Goal: Check status: Check status

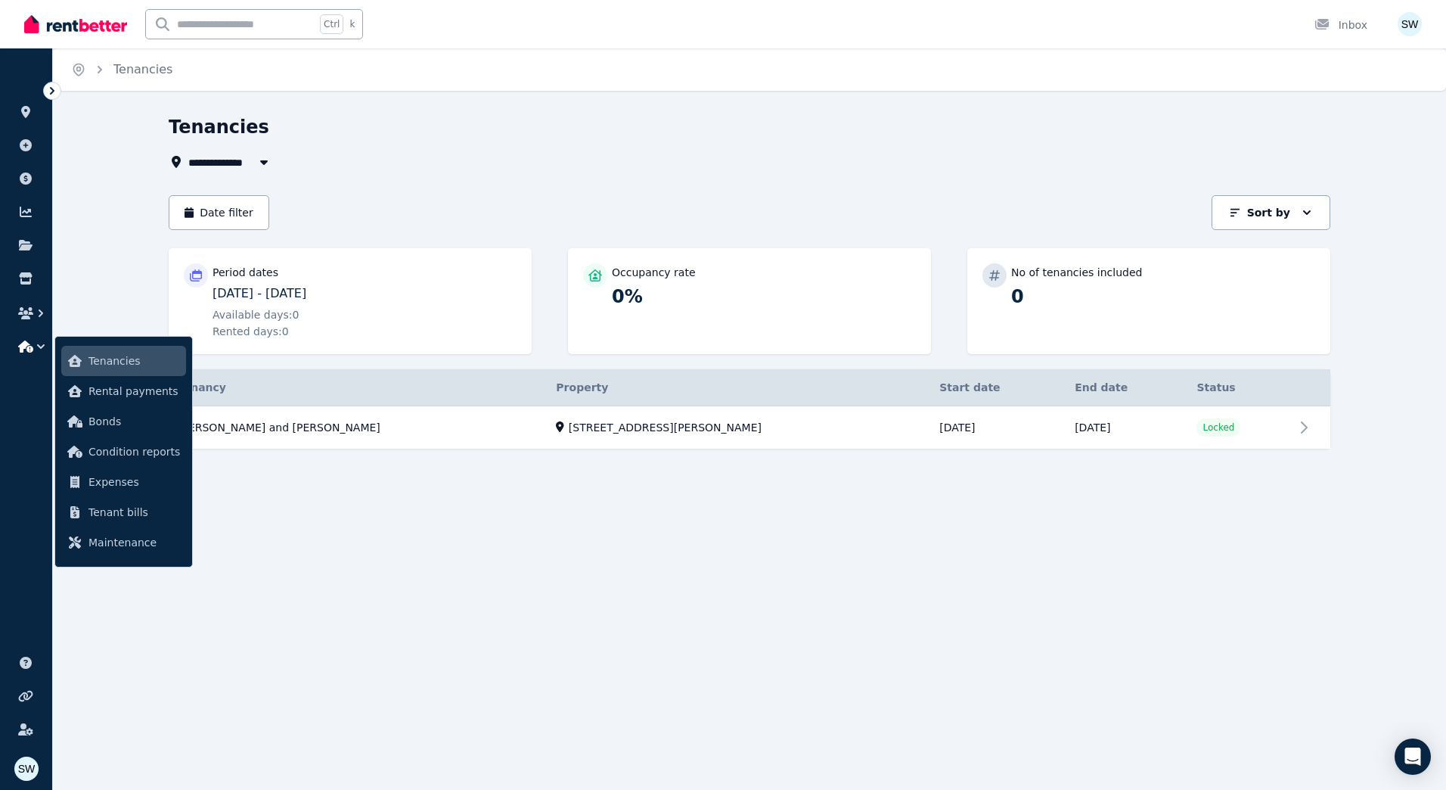
drag, startPoint x: 561, startPoint y: 657, endPoint x: 517, endPoint y: 579, distance: 89.1
click at [562, 657] on div "**********" at bounding box center [723, 395] width 1446 height 790
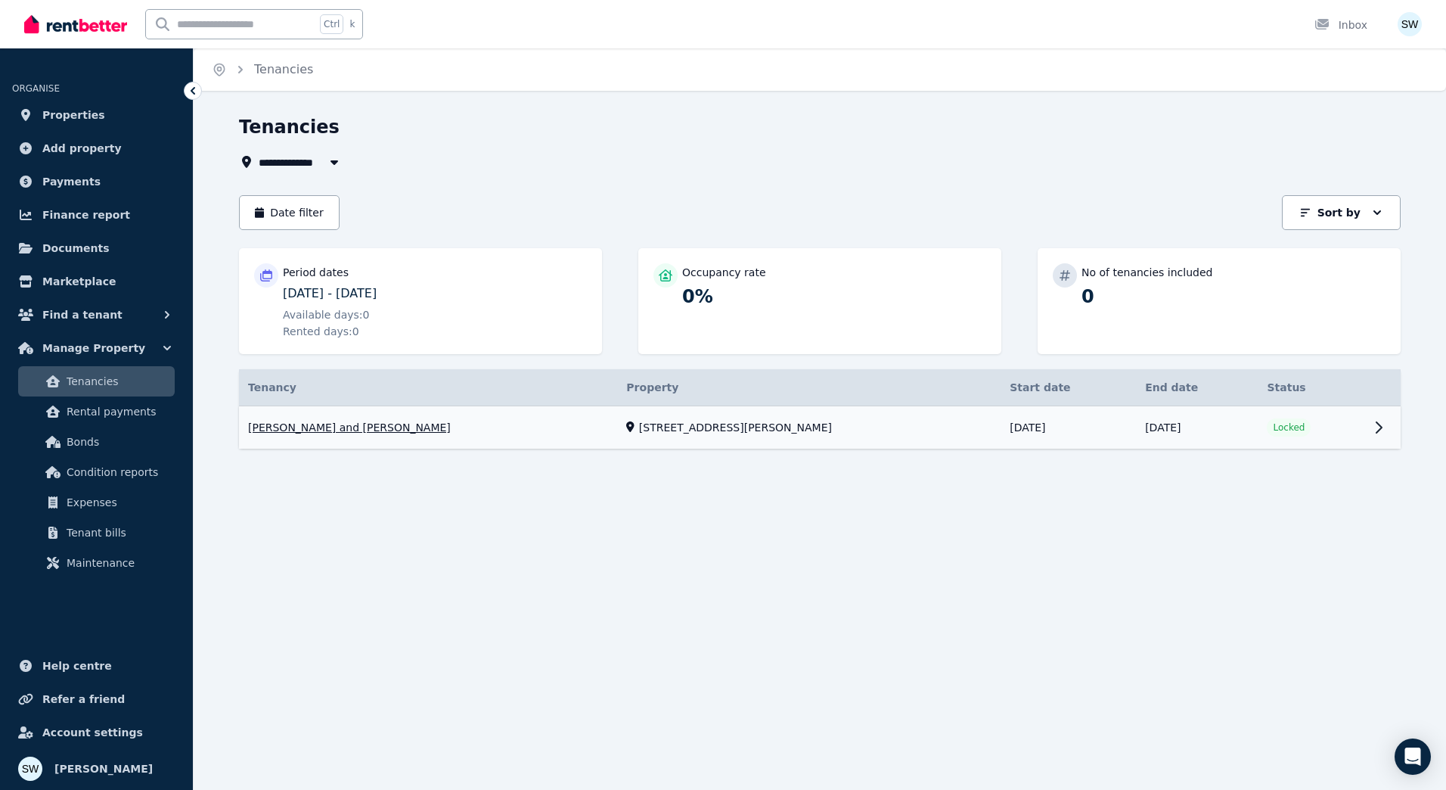
click at [374, 429] on link "View property details" at bounding box center [820, 427] width 1162 height 43
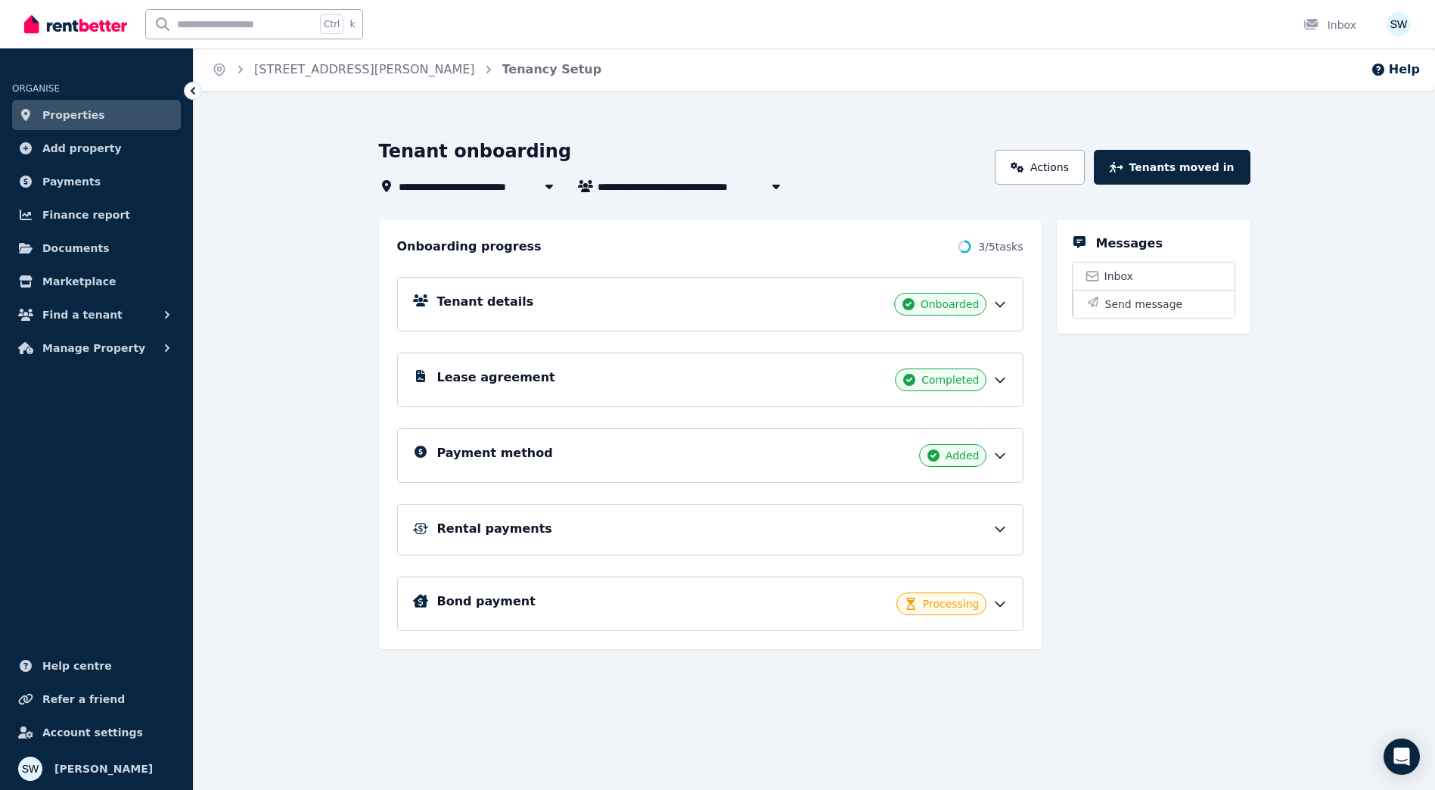
click at [982, 527] on div "Rental payments" at bounding box center [722, 529] width 570 height 18
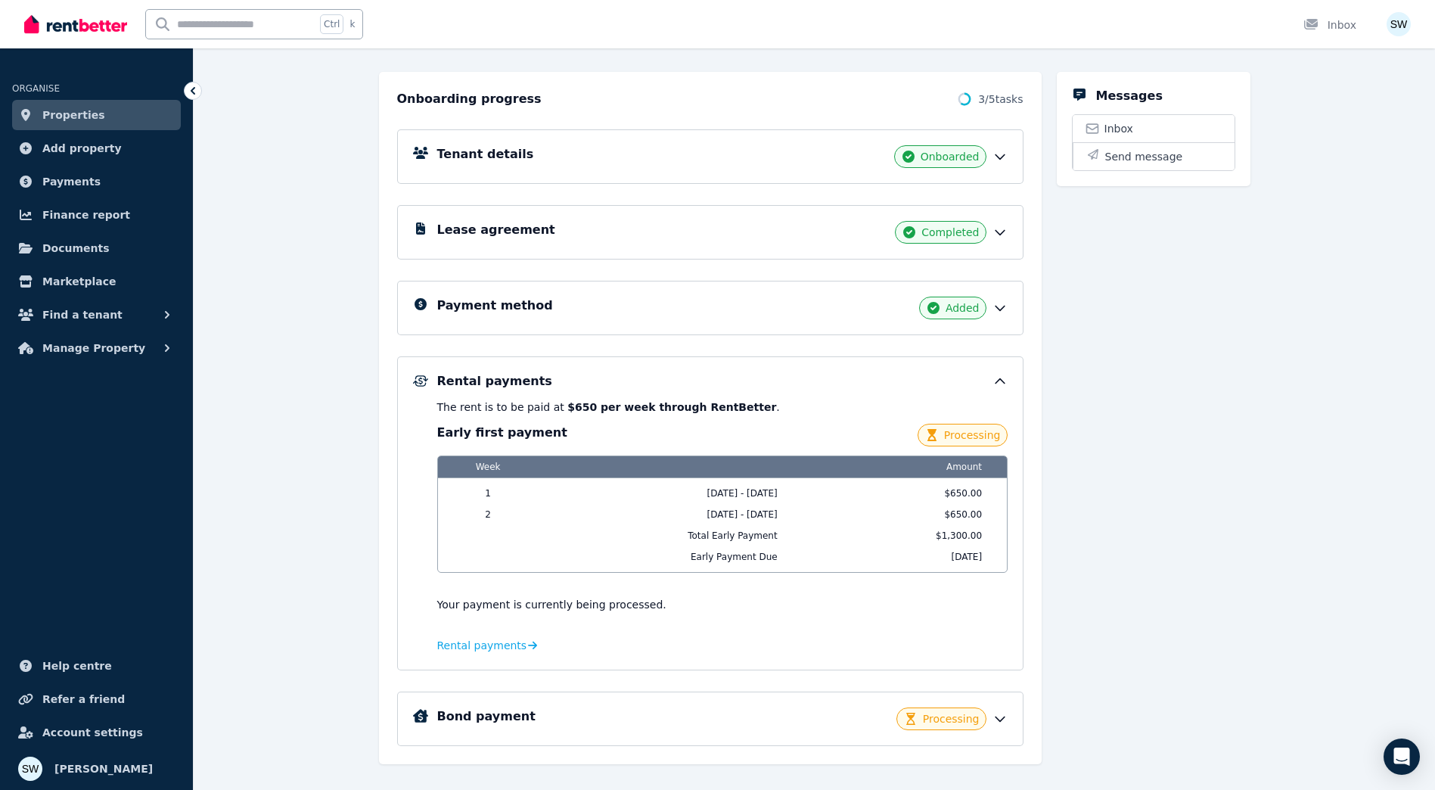
scroll to position [151, 0]
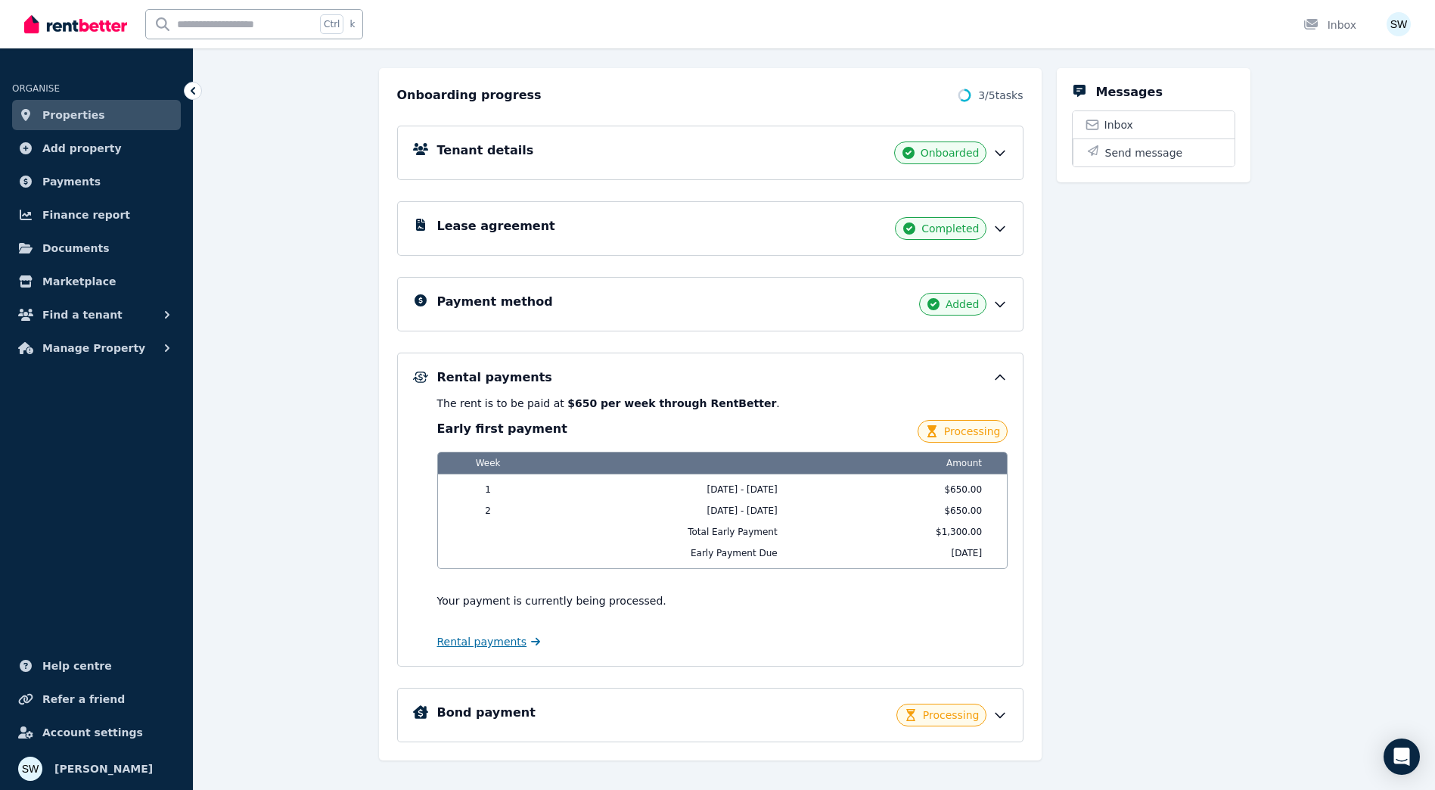
click at [514, 643] on link "Rental payments" at bounding box center [489, 641] width 104 height 15
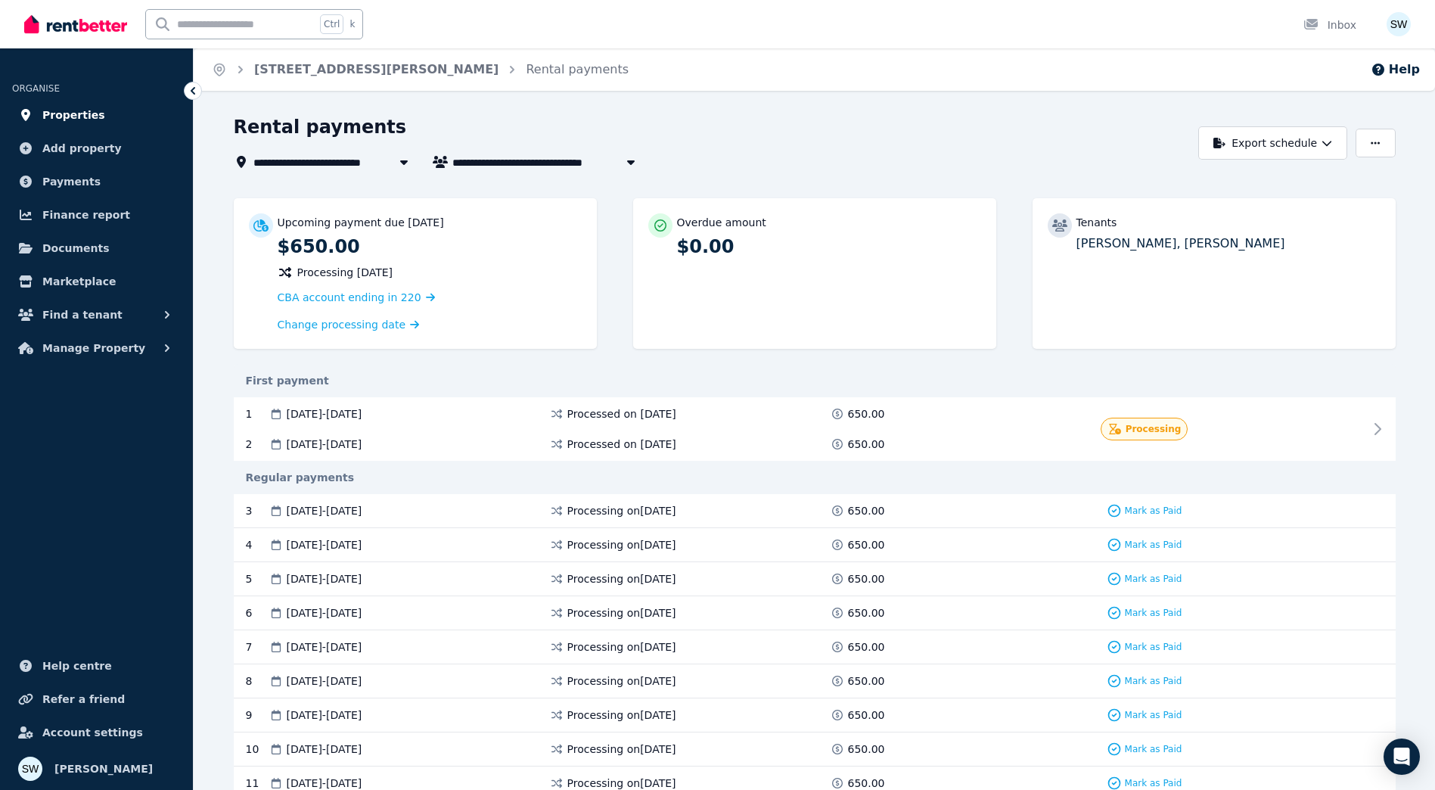
click at [104, 115] on link "Properties" at bounding box center [96, 115] width 169 height 30
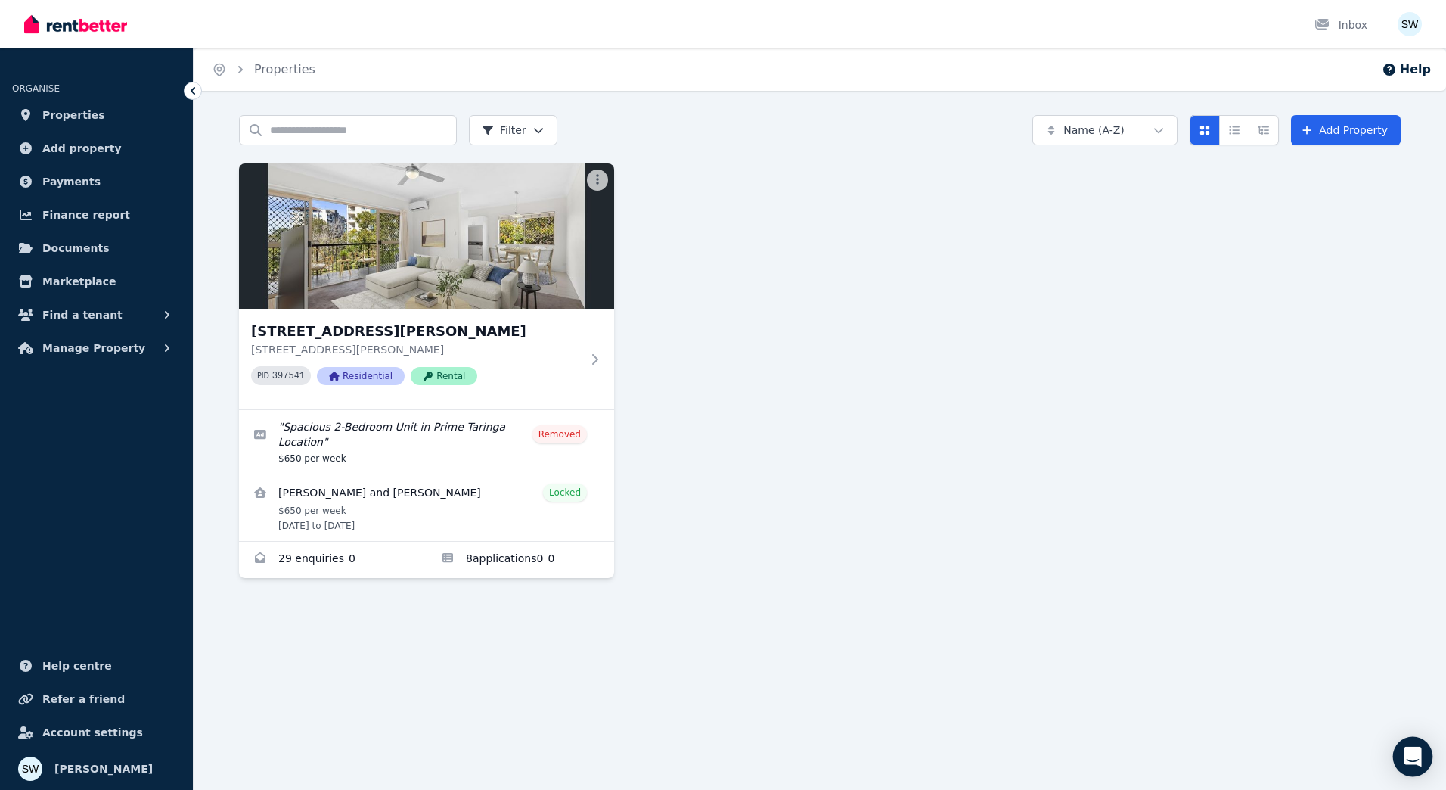
click at [1418, 759] on icon "Open Intercom Messenger" at bounding box center [1413, 757] width 20 height 20
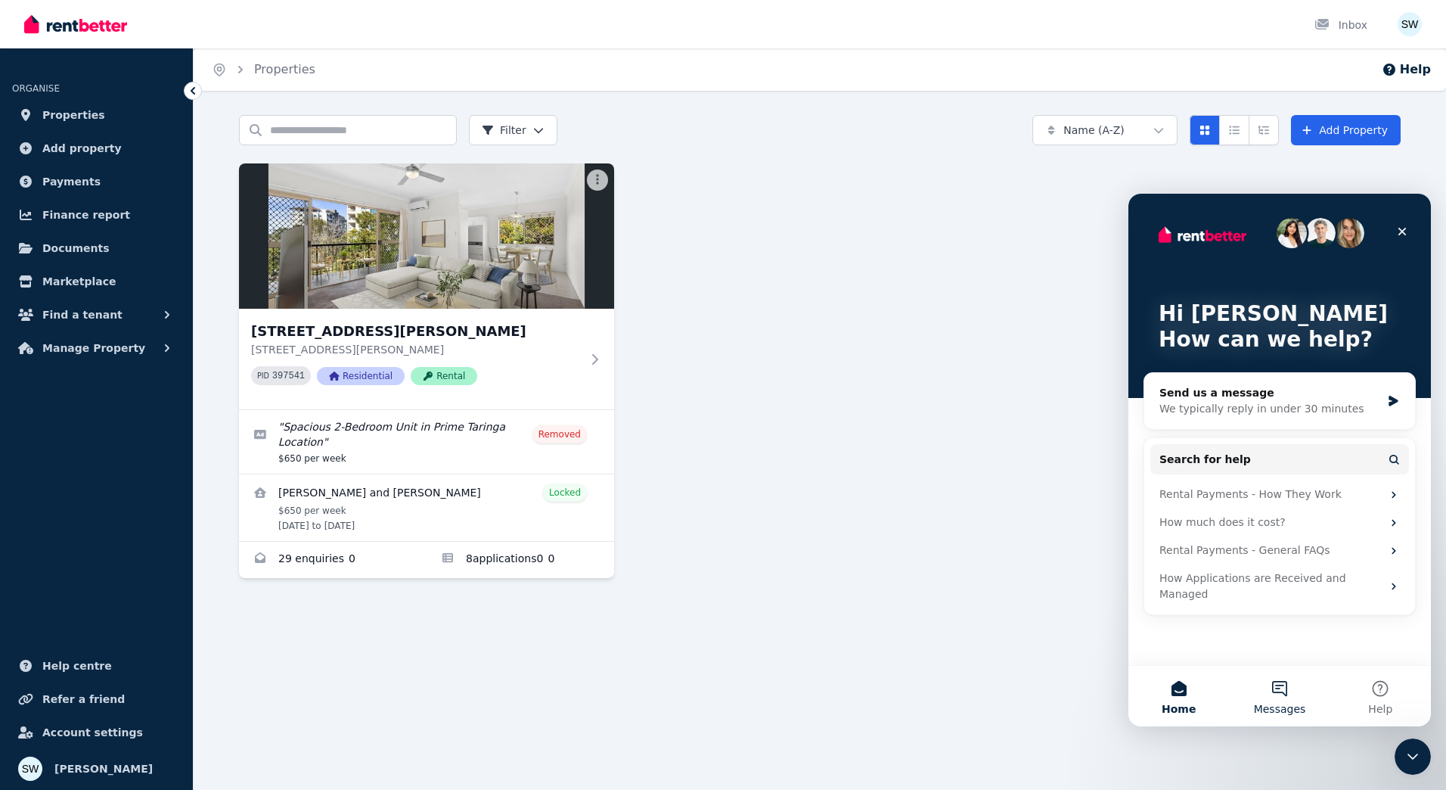
click at [1296, 712] on span "Messages" at bounding box center [1280, 708] width 52 height 11
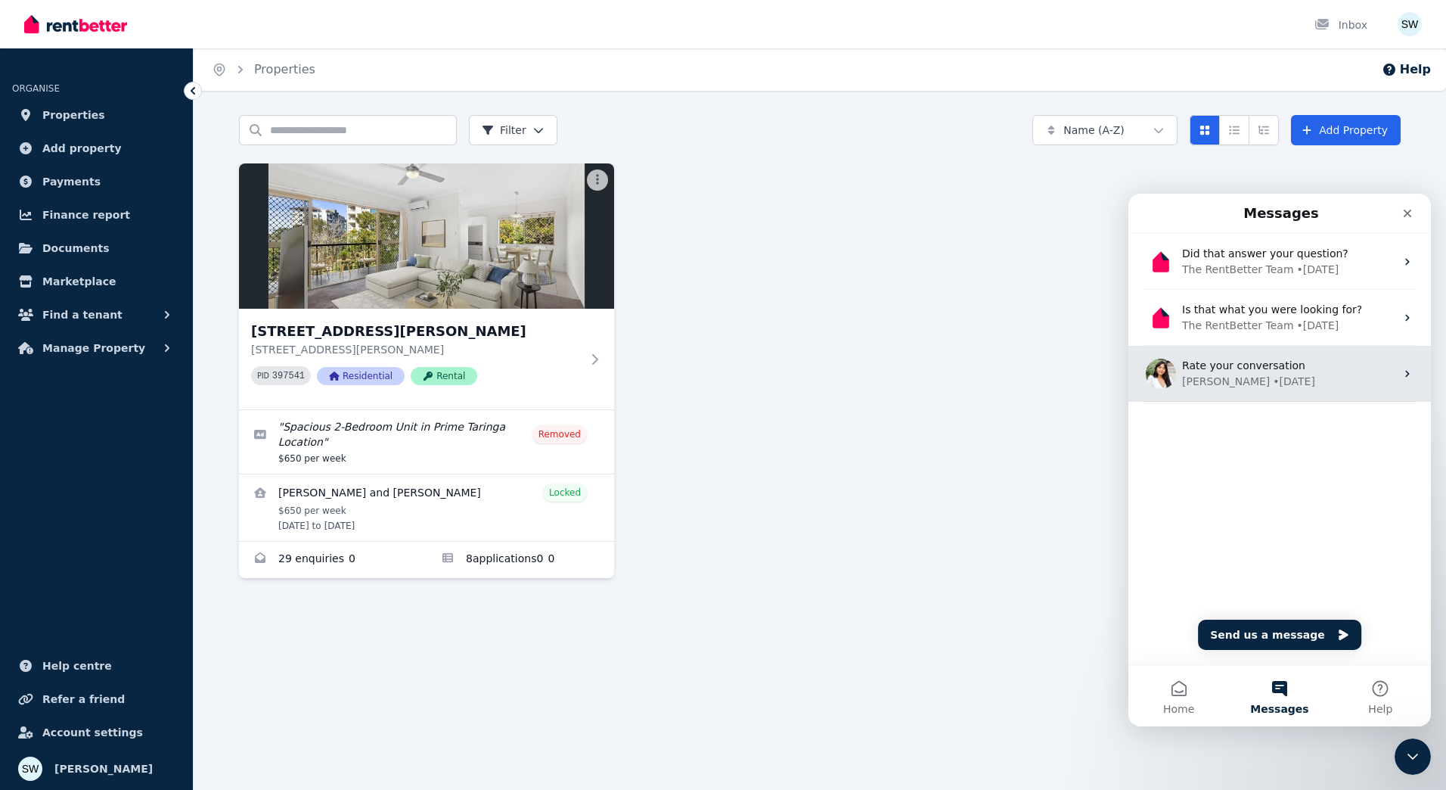
click at [1286, 380] on div "Rochelle • 3w ago" at bounding box center [1288, 382] width 213 height 16
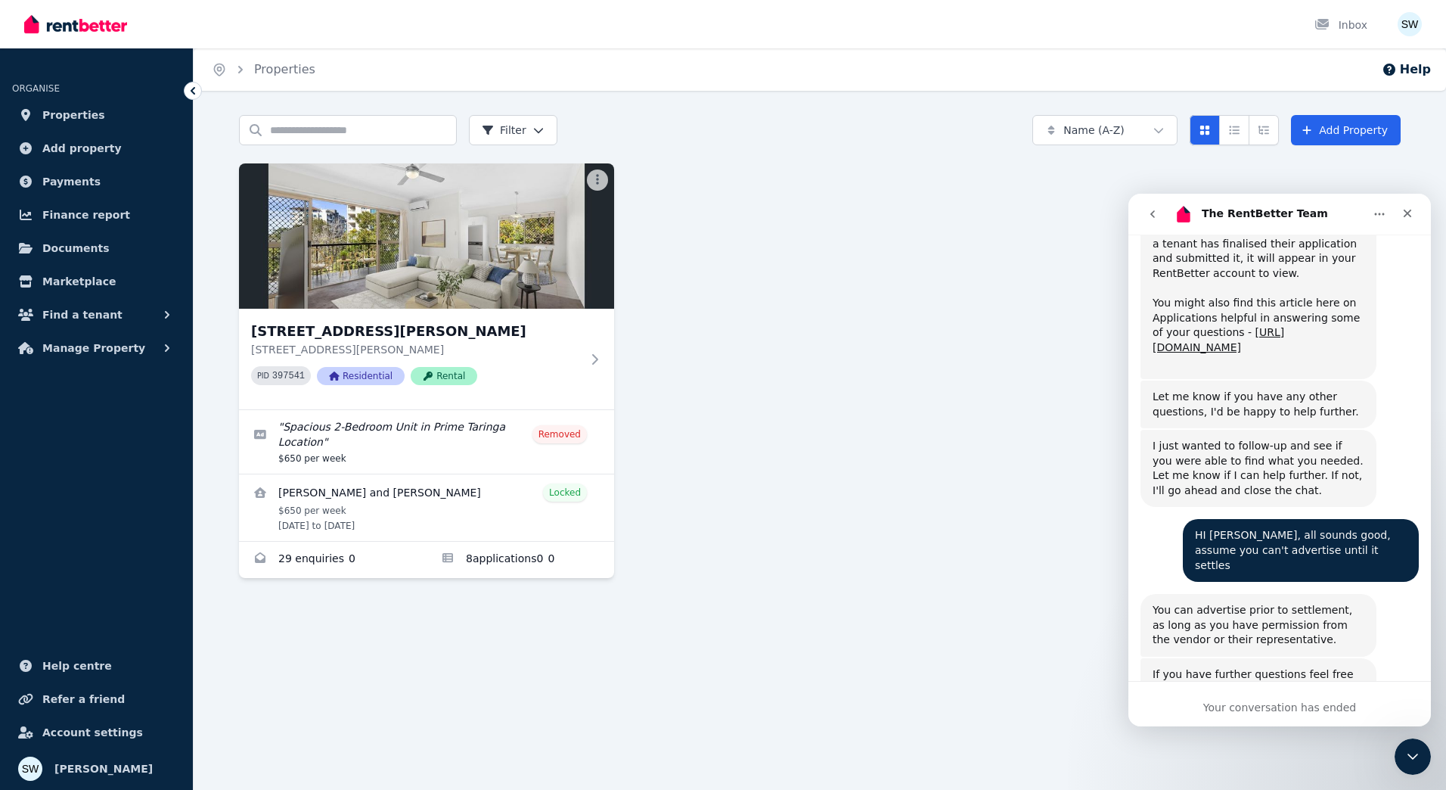
scroll to position [1585, 0]
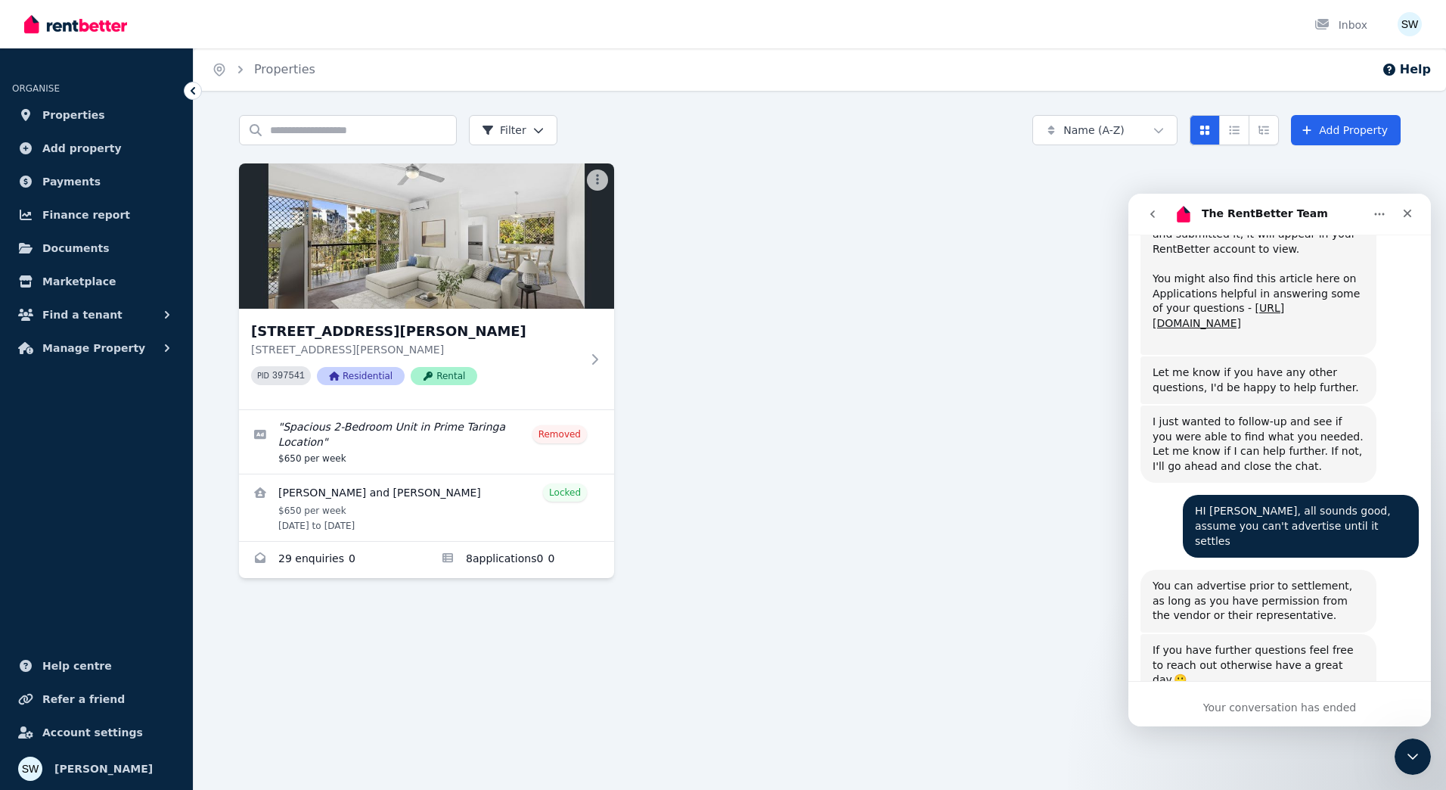
click at [1275, 704] on div "Your conversation has ended" at bounding box center [1280, 708] width 303 height 16
click at [1155, 217] on icon "go back" at bounding box center [1153, 214] width 12 height 12
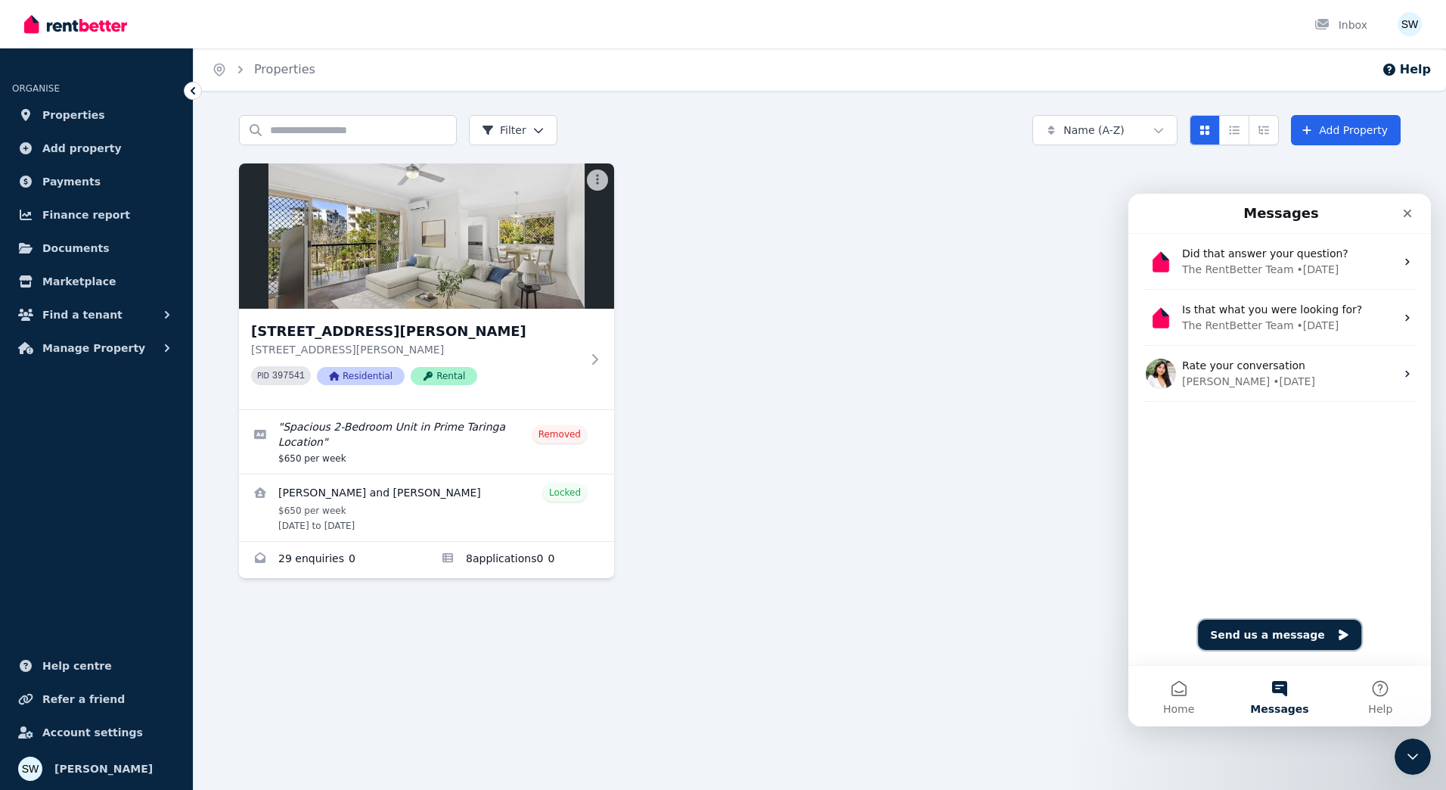
click at [1306, 640] on button "Send us a message" at bounding box center [1279, 634] width 163 height 30
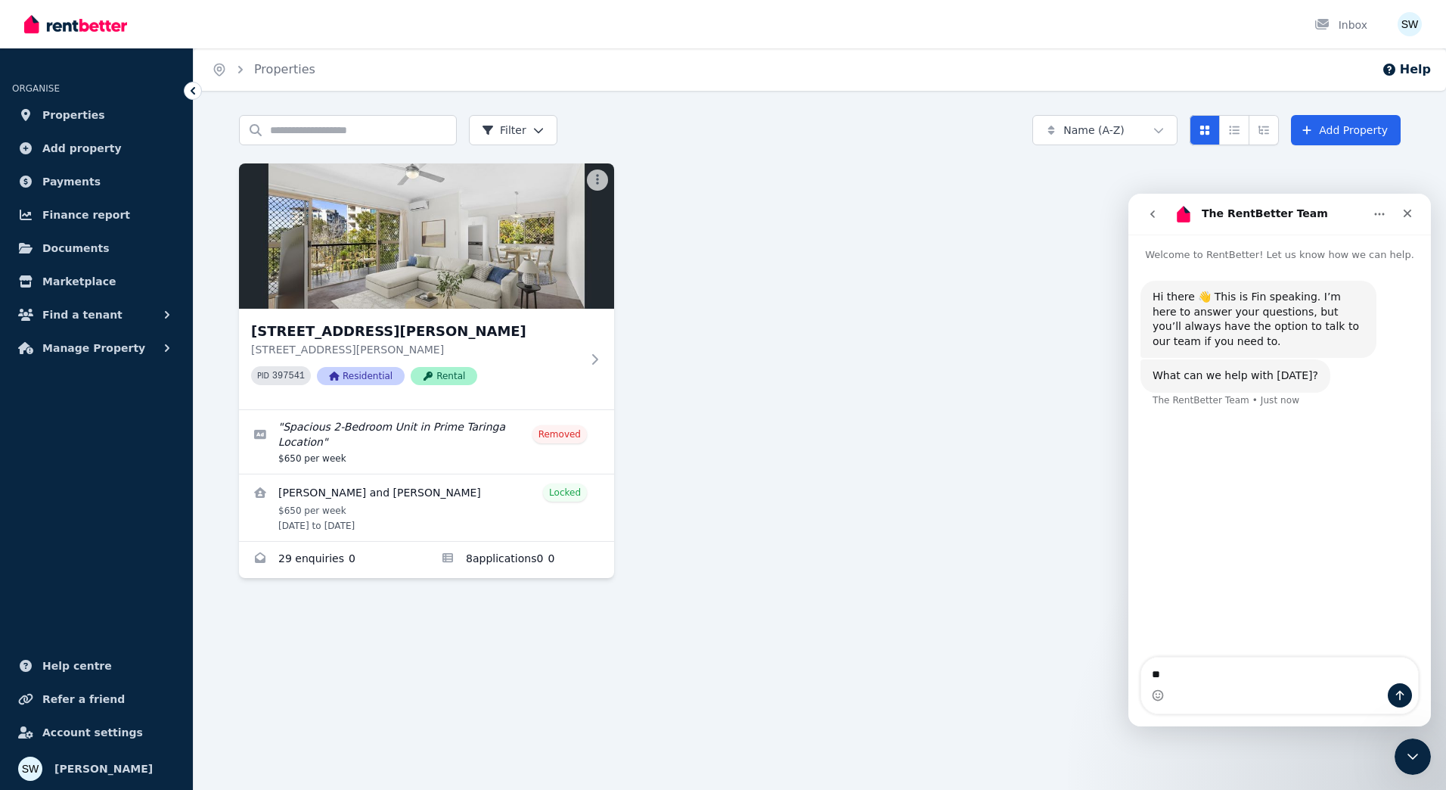
type textarea "*"
type textarea "**********"
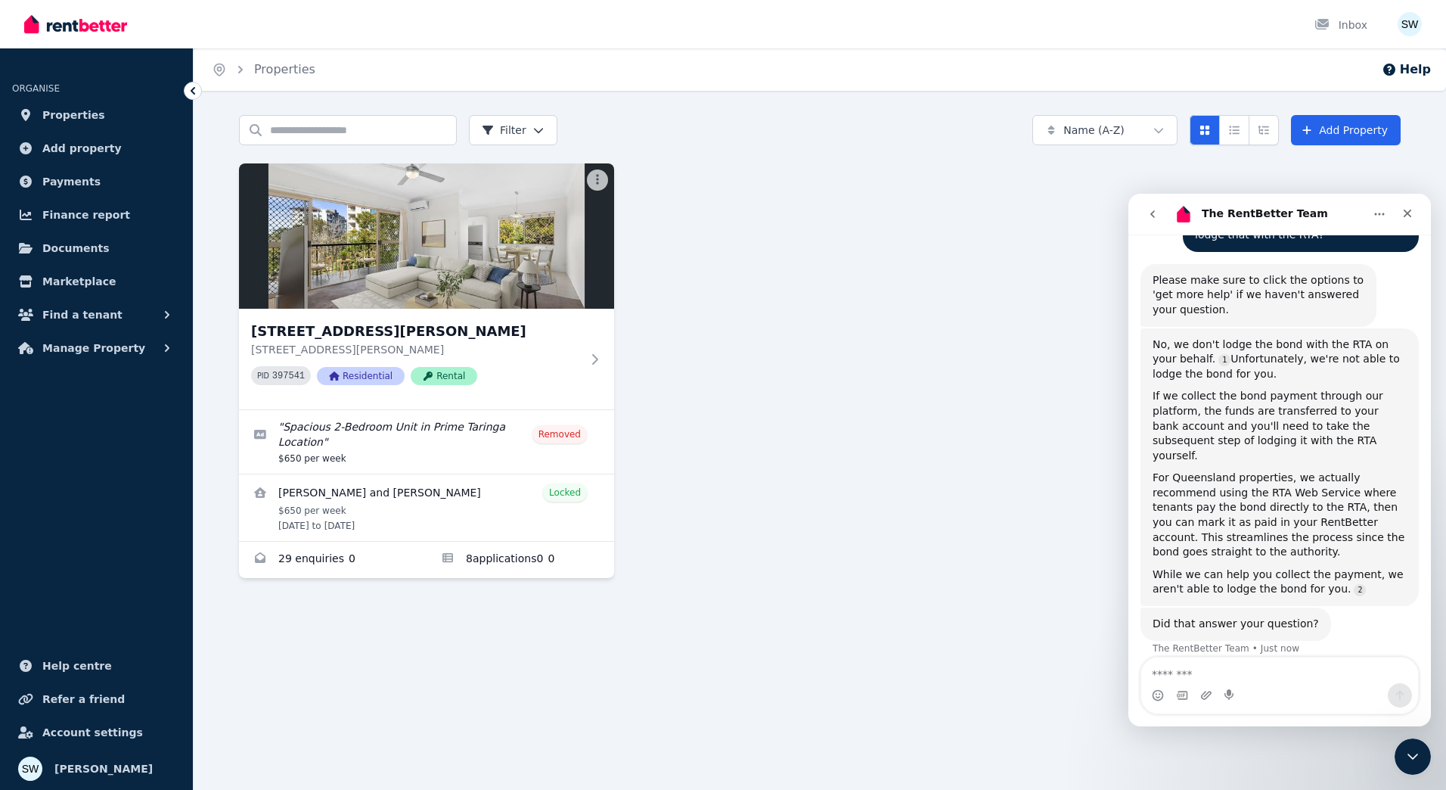
scroll to position [216, 0]
click at [920, 341] on div "Unit 8/162 Swann Rd, Taringa Unit 8/162 Swann Rd, Taringa QLD 4068 PID 397541 R…" at bounding box center [820, 370] width 1162 height 415
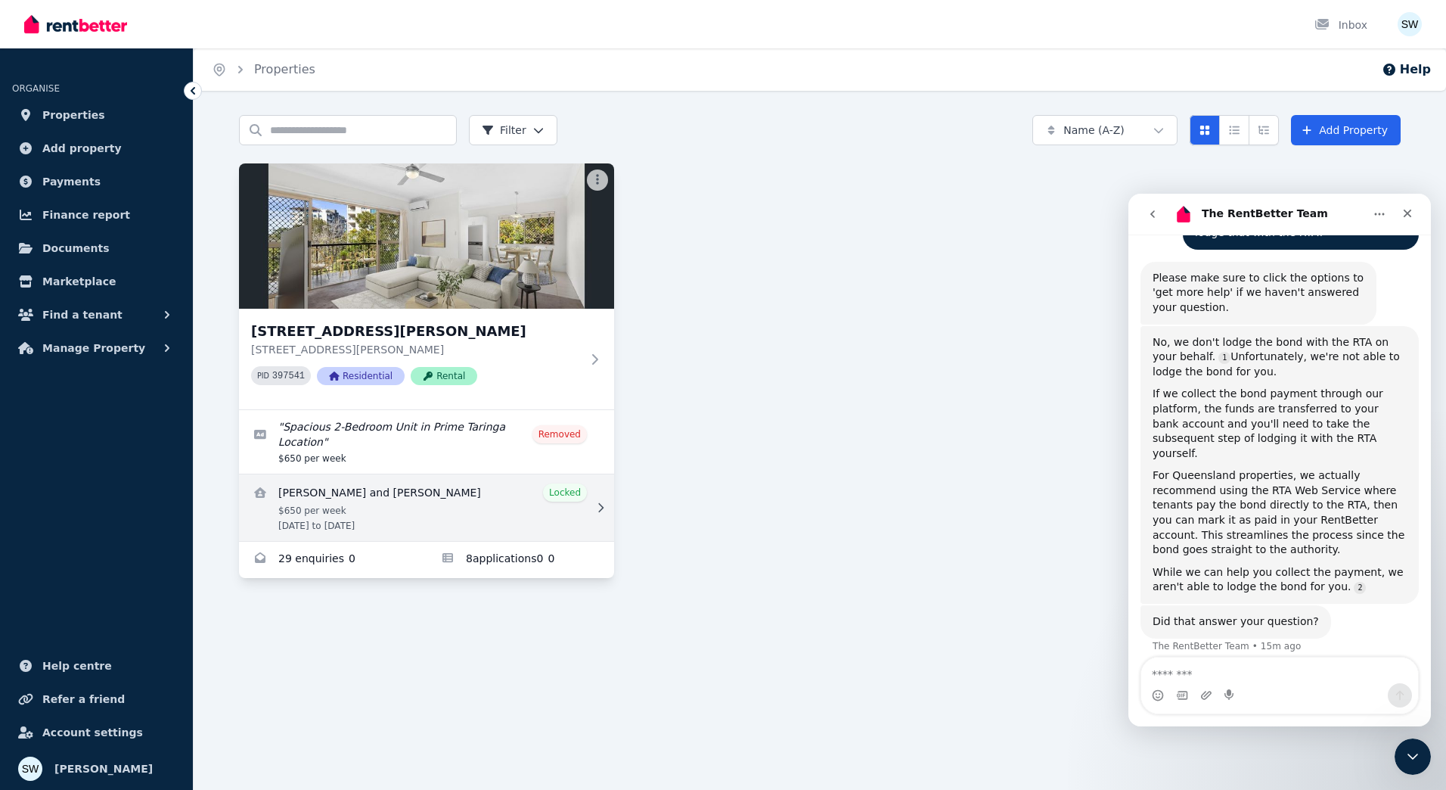
click at [401, 498] on link "View details for Amity Fricker and Jessica Perchman" at bounding box center [426, 507] width 375 height 67
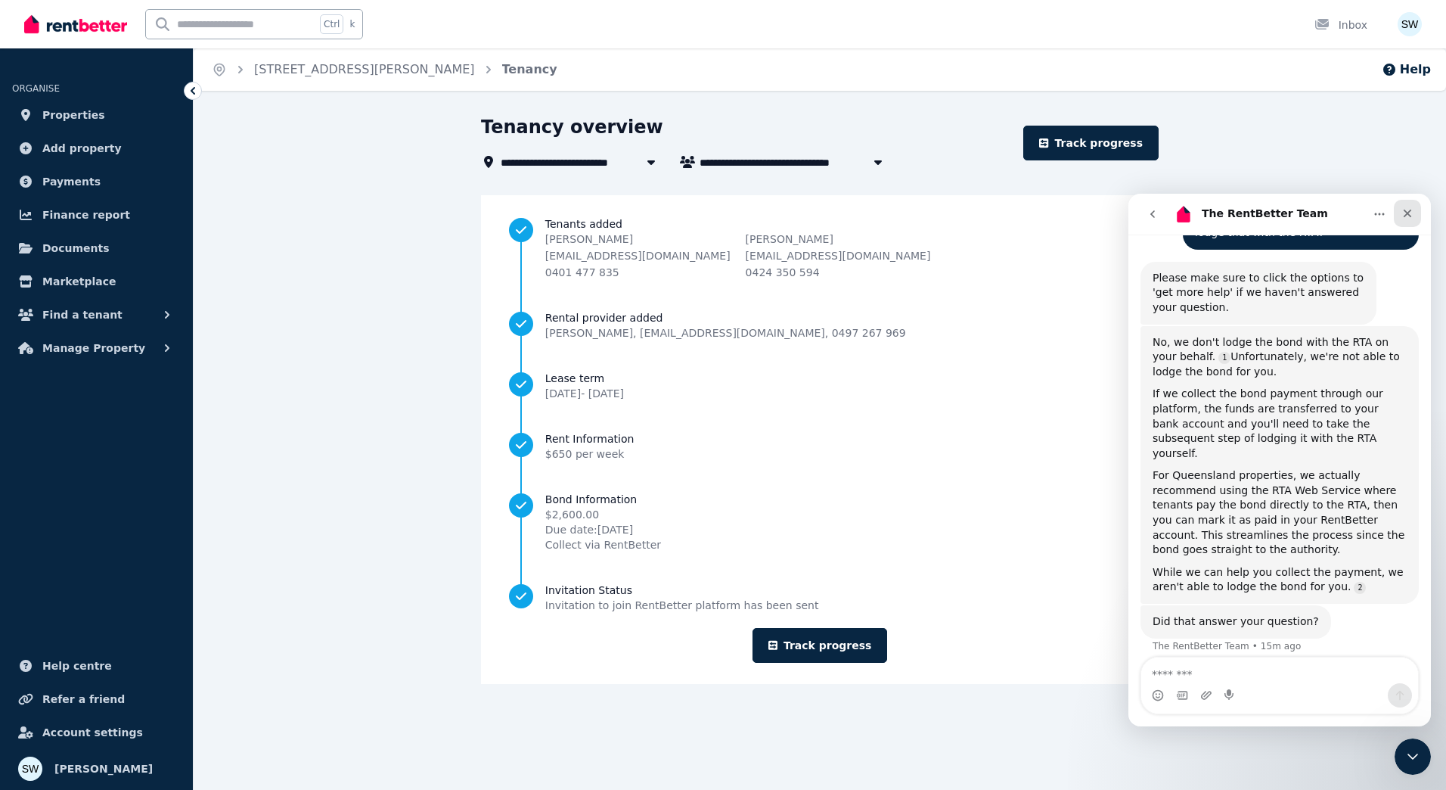
click at [1410, 212] on icon "Close" at bounding box center [1408, 214] width 8 height 8
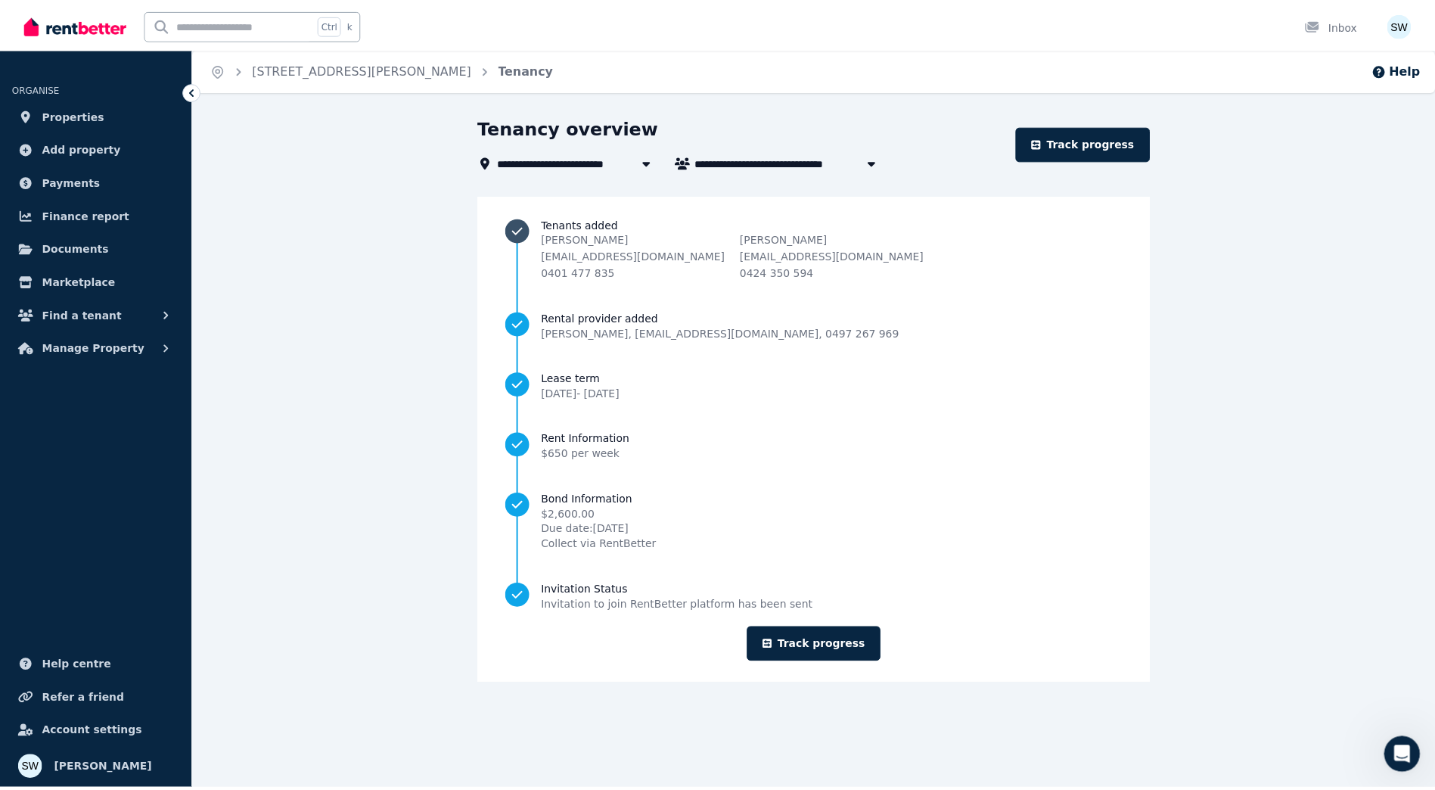
scroll to position [216, 0]
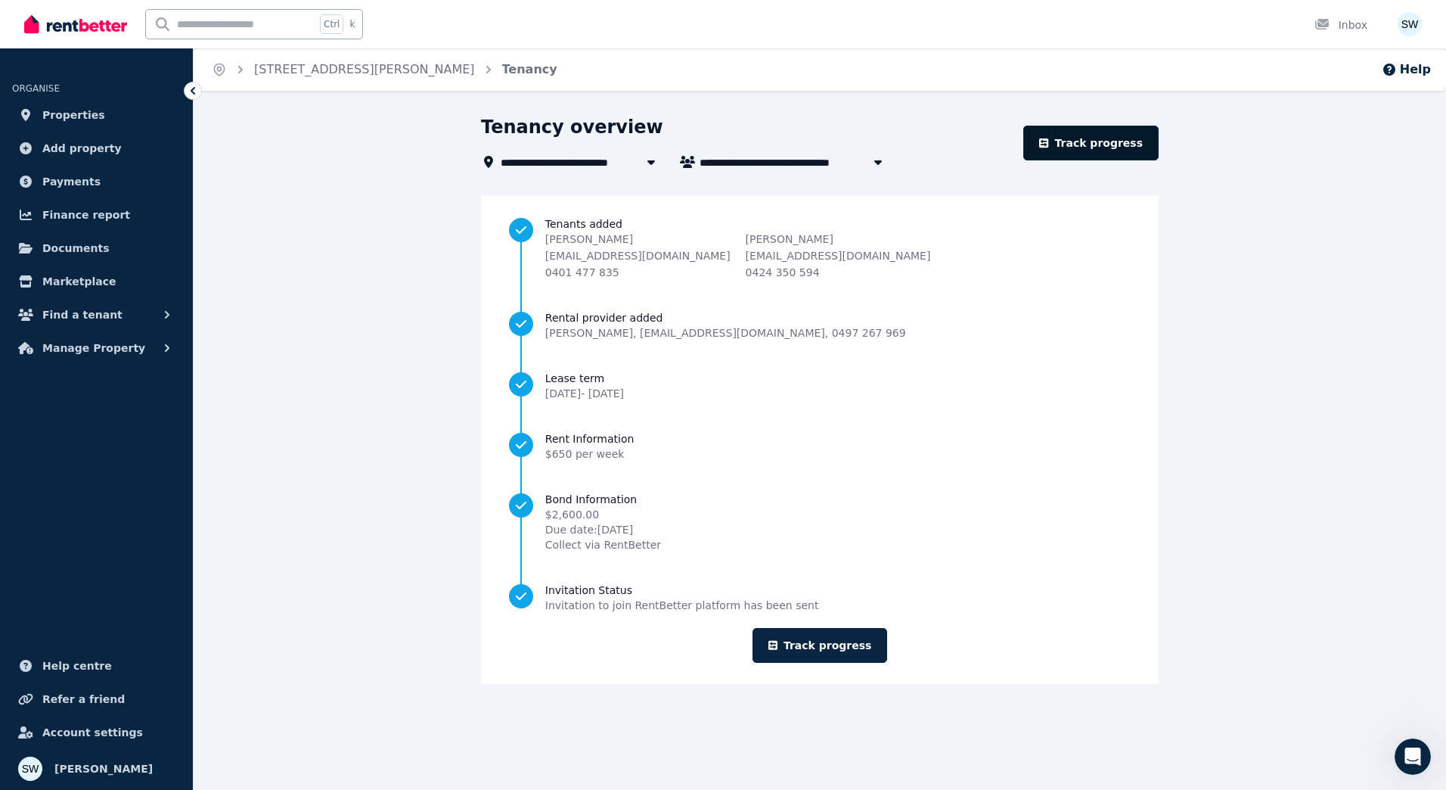
click at [1092, 137] on link "Track progress" at bounding box center [1090, 143] width 135 height 35
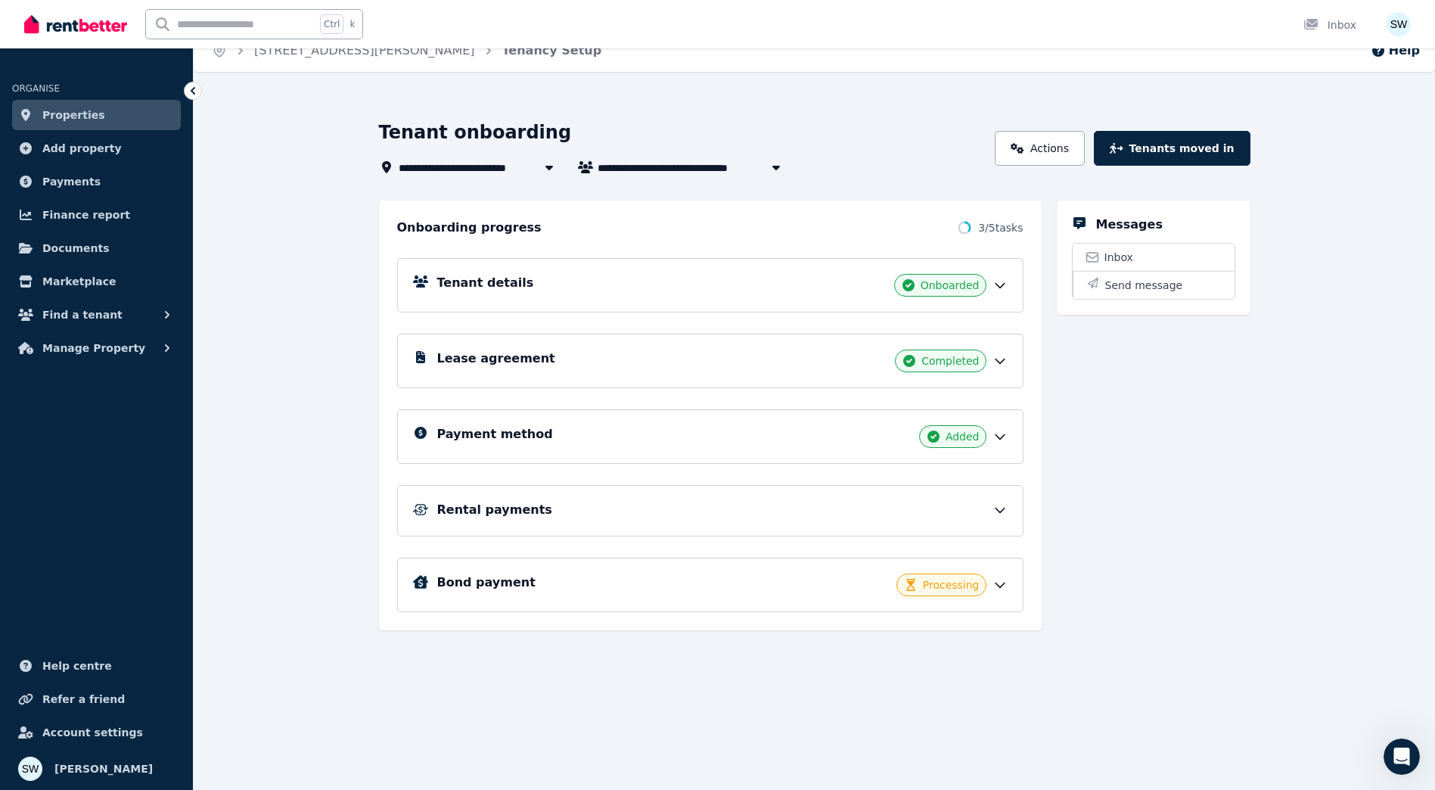
scroll to position [24, 0]
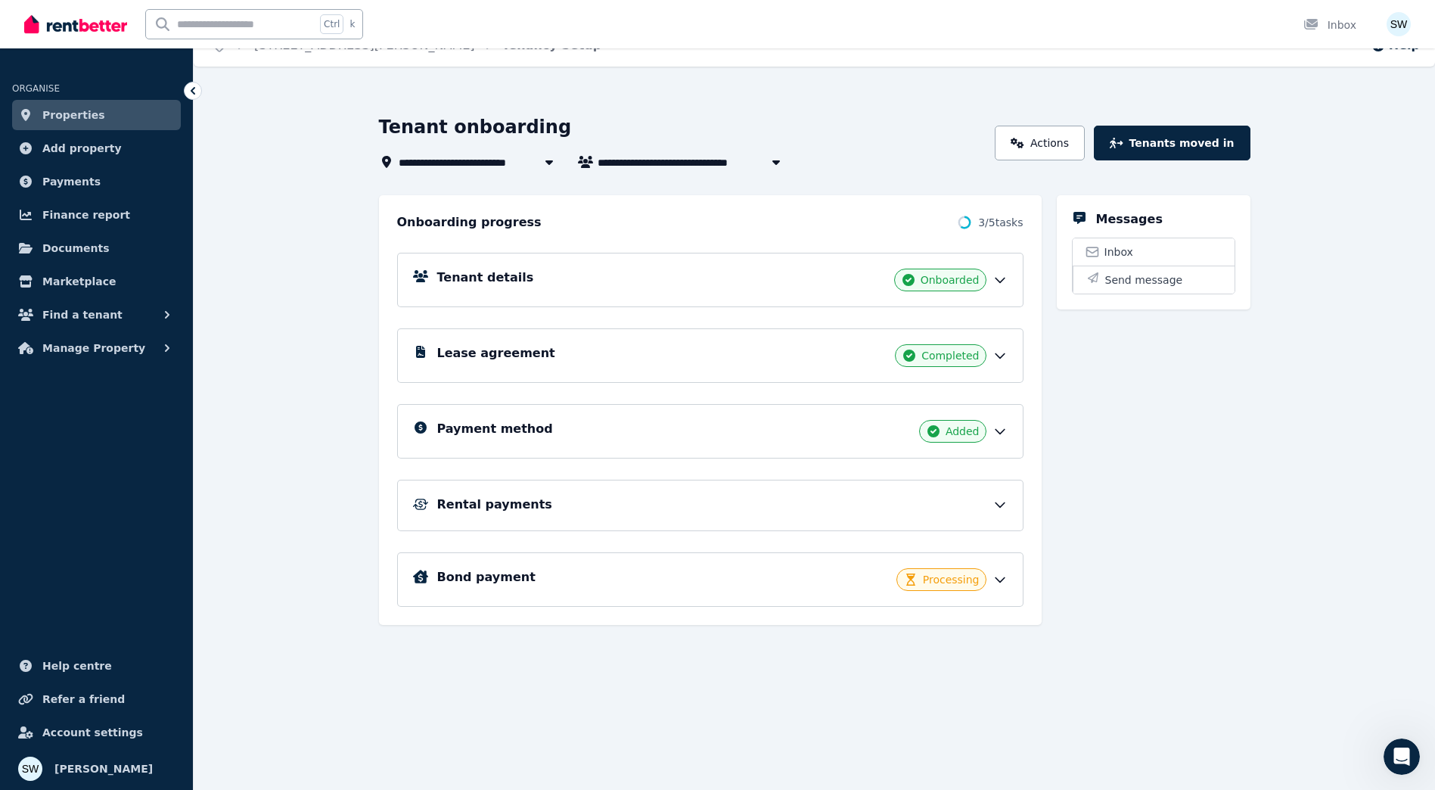
click at [946, 499] on div "Rental payments" at bounding box center [722, 504] width 570 height 18
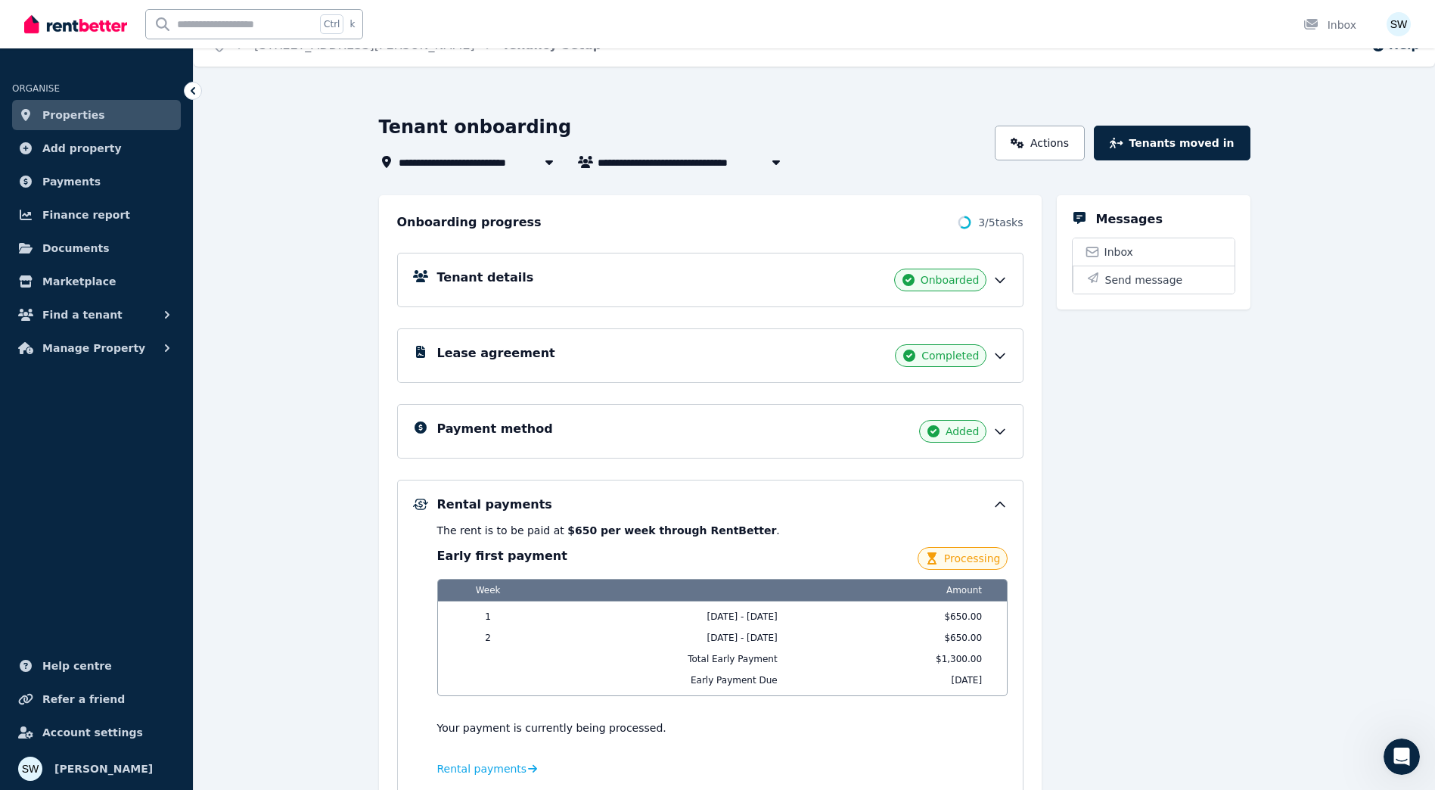
click at [955, 507] on div "Rental payments" at bounding box center [722, 504] width 570 height 18
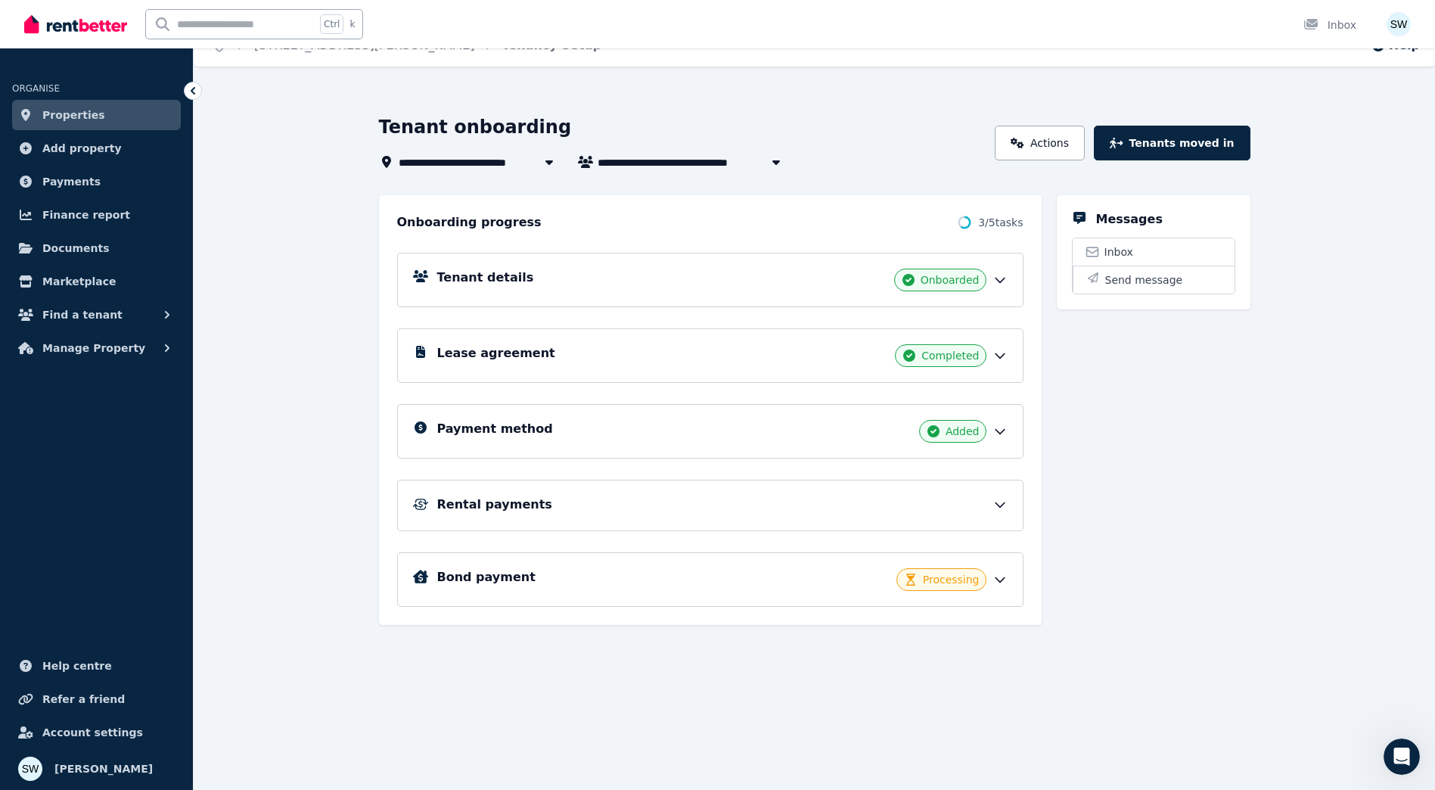
click at [985, 581] on div "Processing" at bounding box center [941, 579] width 90 height 23
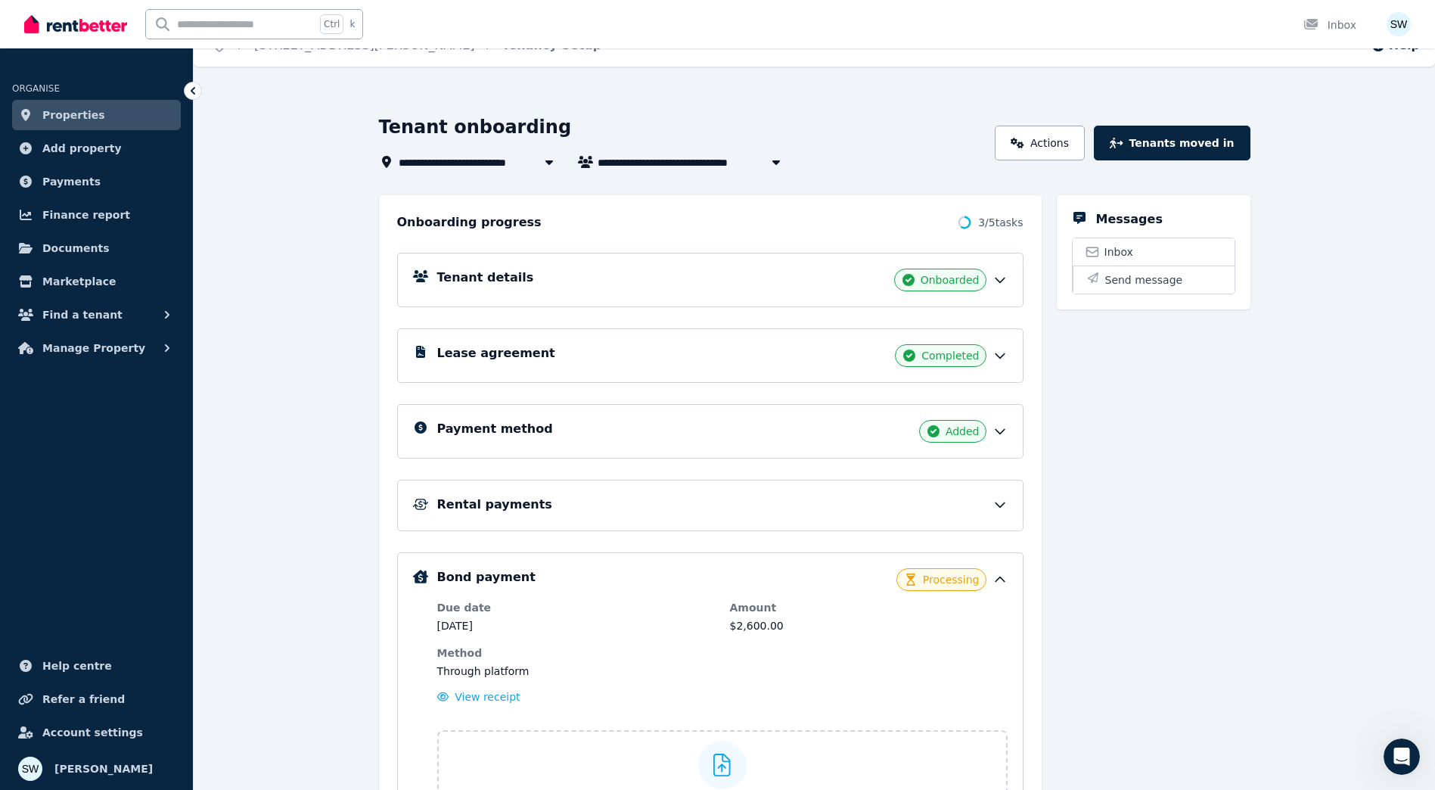
click at [990, 580] on div "Bond payment Processing" at bounding box center [722, 579] width 570 height 23
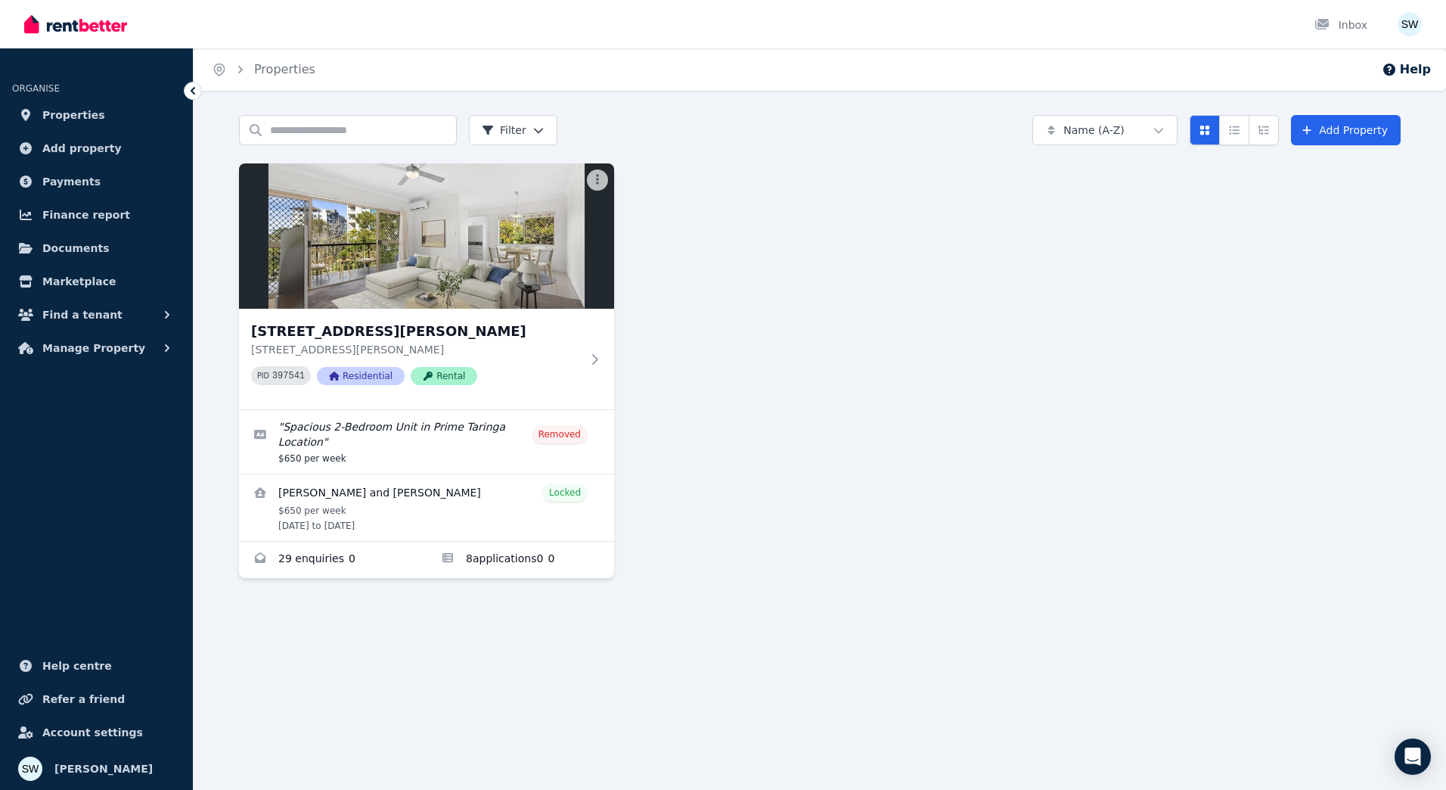
click at [763, 453] on div "Unit 8/162 Swann Rd, Taringa Unit 8/162 Swann Rd, Taringa QLD 4068 PID 397541 R…" at bounding box center [820, 370] width 1162 height 415
click at [986, 283] on div "Unit 8/162 Swann Rd, Taringa Unit 8/162 Swann Rd, Taringa QLD 4068 PID 397541 R…" at bounding box center [820, 370] width 1162 height 415
click at [803, 344] on div "Unit 8/162 Swann Rd, Taringa Unit 8/162 Swann Rd, Taringa QLD 4068 PID 397541 R…" at bounding box center [820, 370] width 1162 height 415
click at [839, 461] on div "Unit 8/162 Swann Rd, Taringa Unit 8/162 Swann Rd, Taringa QLD 4068 PID 397541 R…" at bounding box center [820, 370] width 1162 height 415
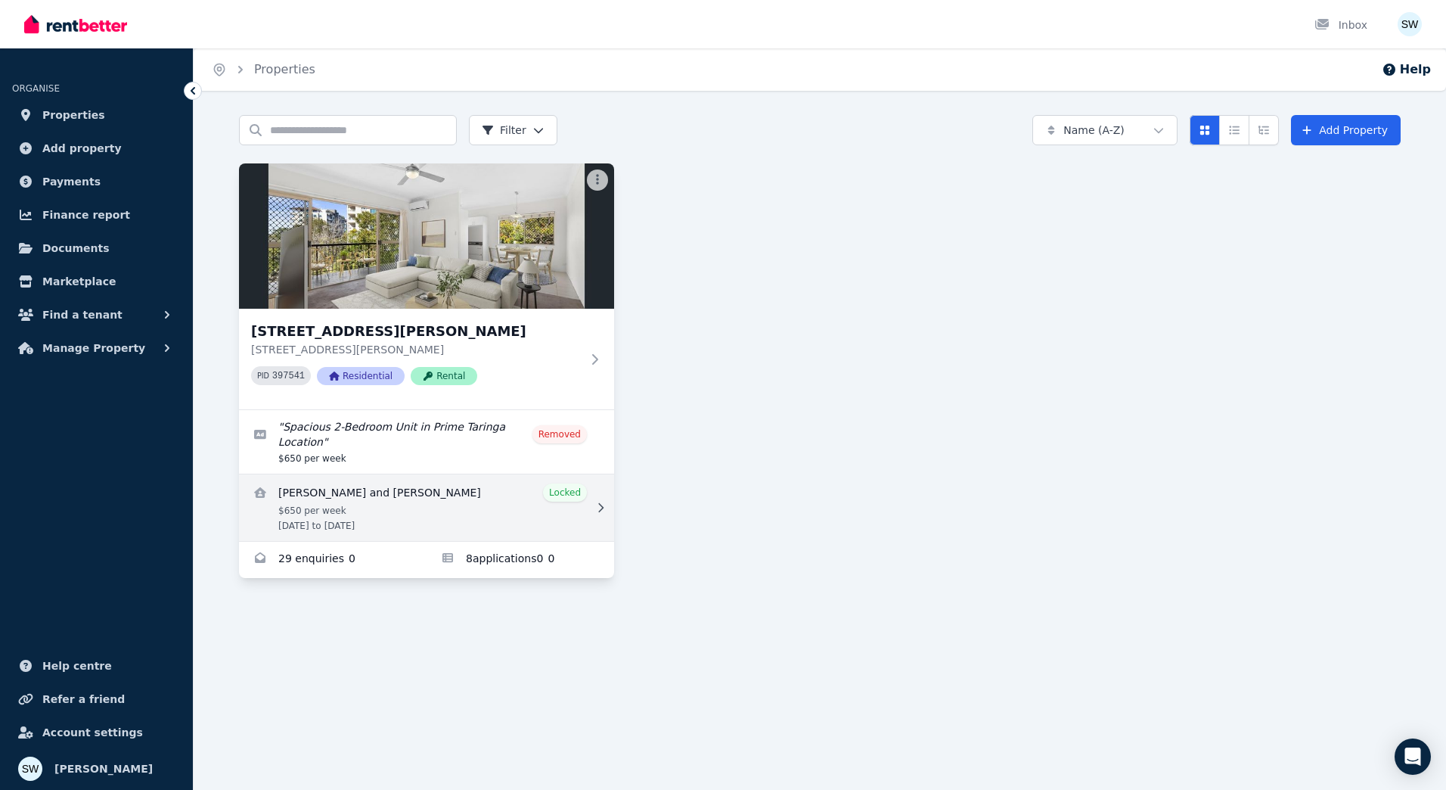
click at [596, 517] on link "View details for Amity Fricker and Jessica Perchman" at bounding box center [426, 507] width 375 height 67
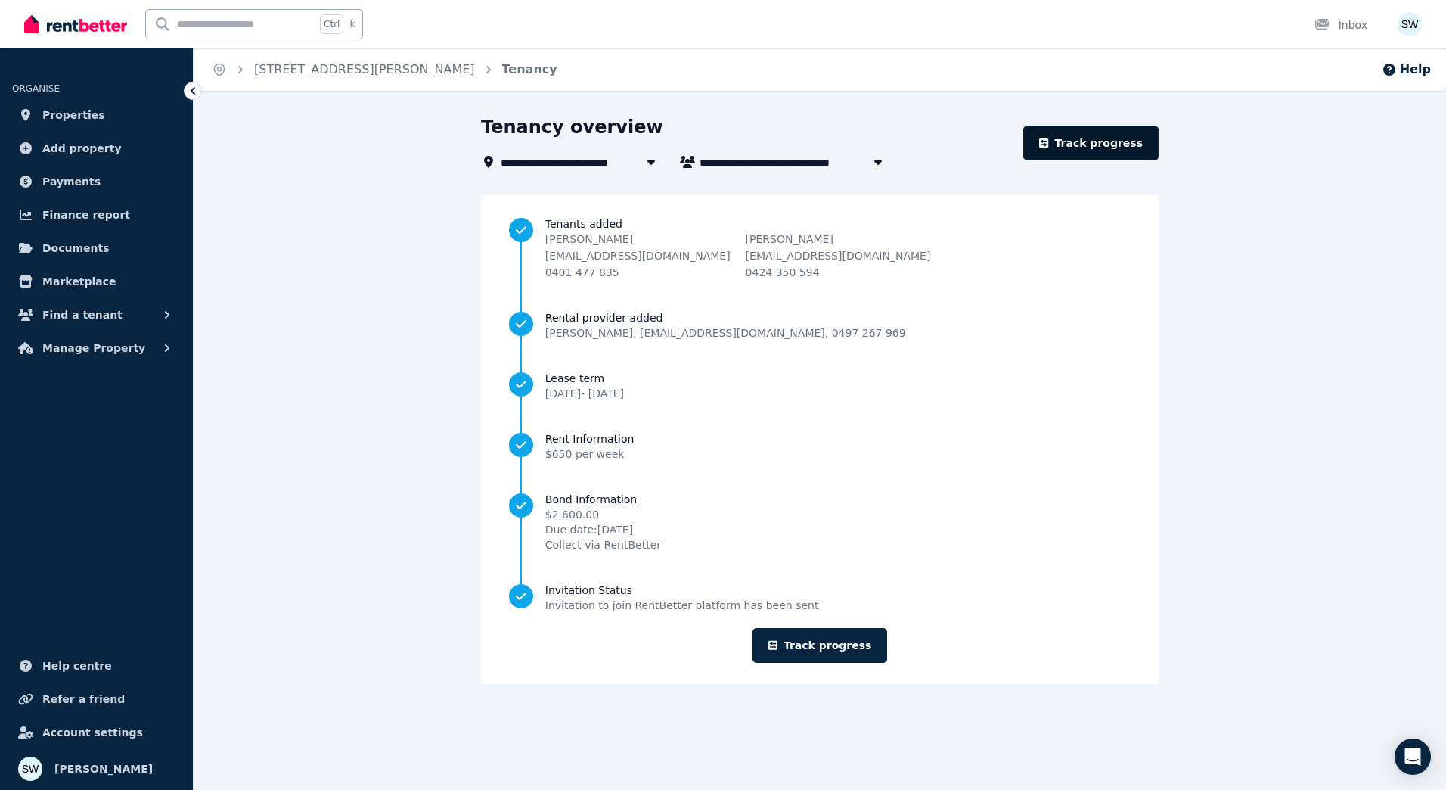
click at [1084, 138] on link "Track progress" at bounding box center [1090, 143] width 135 height 35
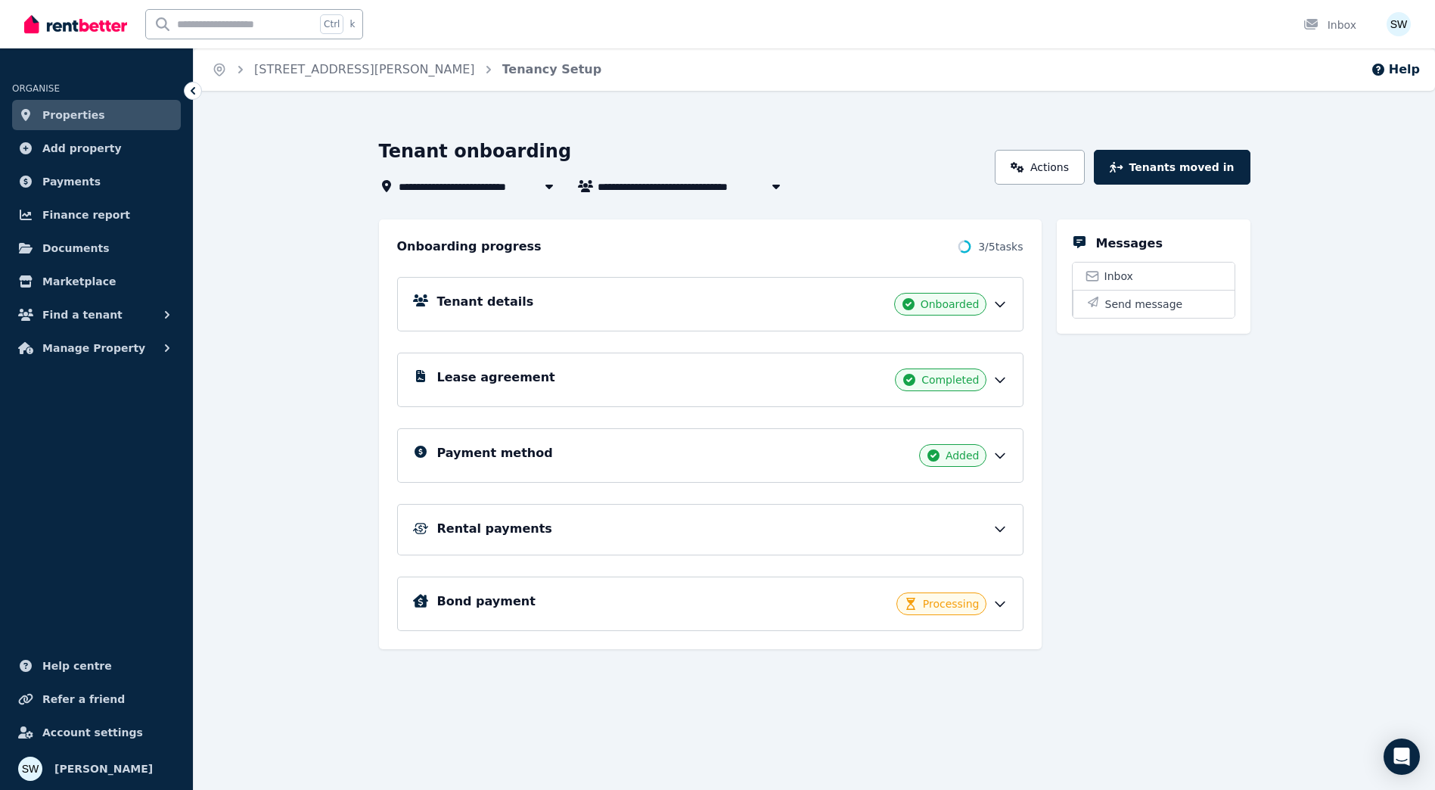
click at [989, 601] on div "Bond payment Processing" at bounding box center [722, 603] width 570 height 23
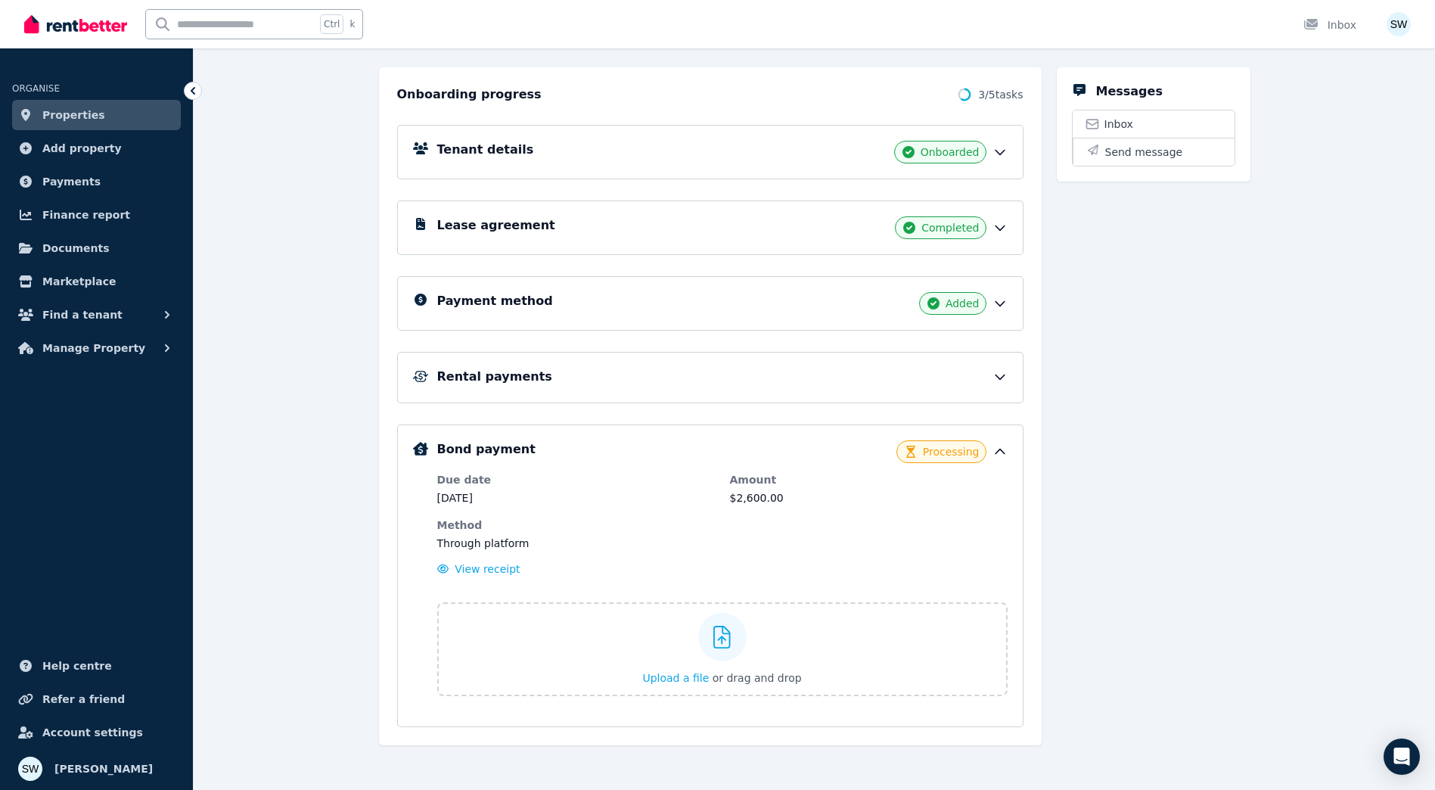
scroll to position [159, 0]
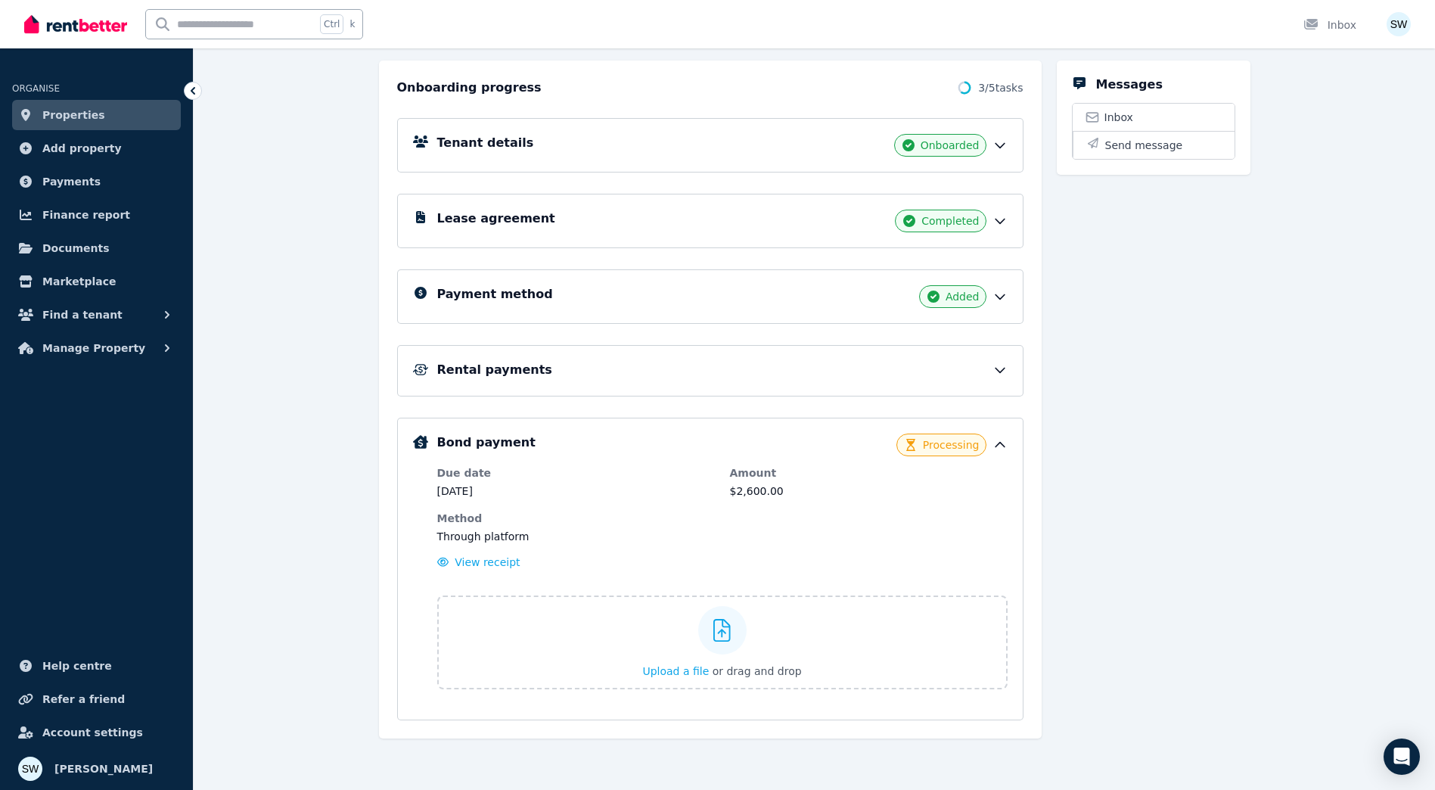
click at [1002, 374] on icon at bounding box center [999, 369] width 15 height 15
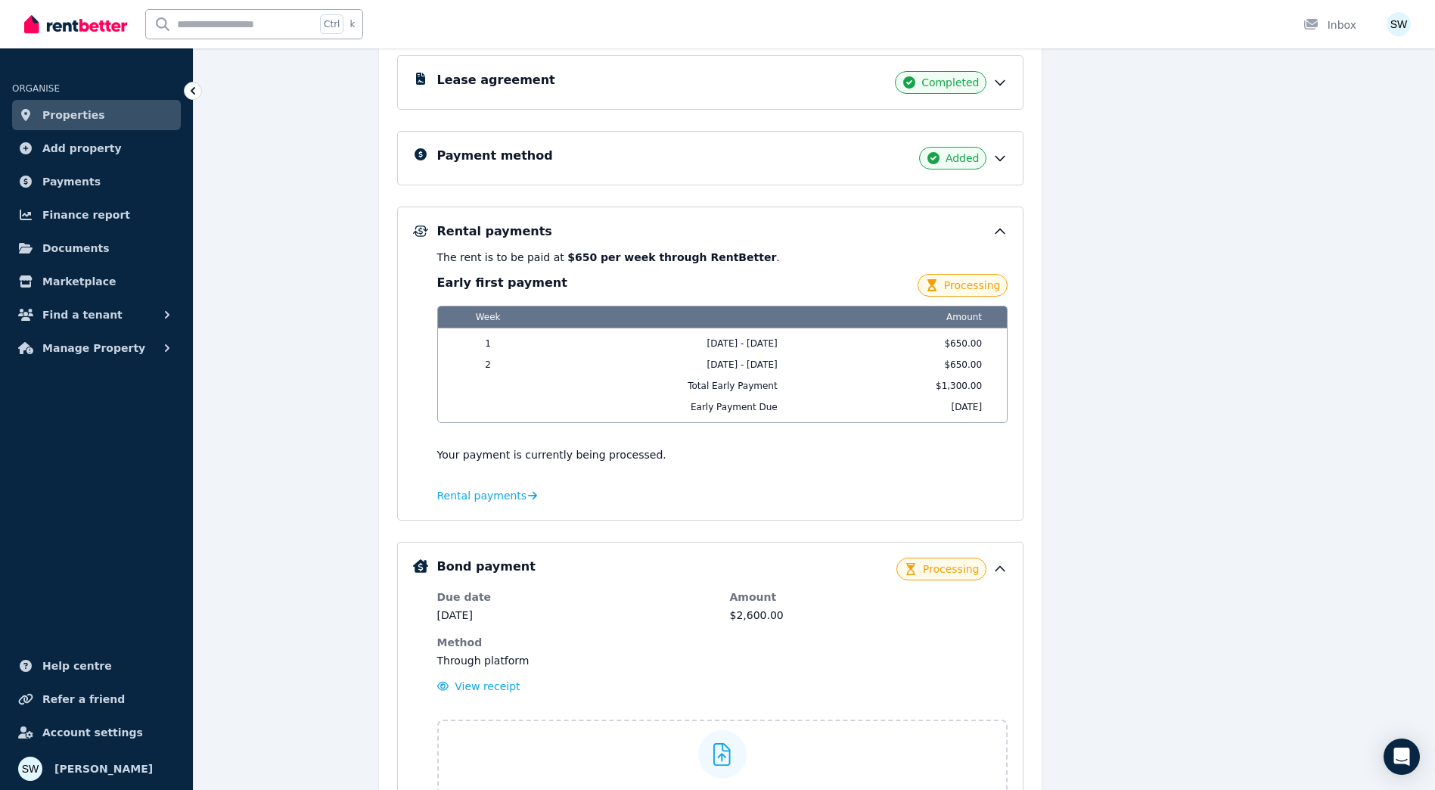
scroll to position [386, 0]
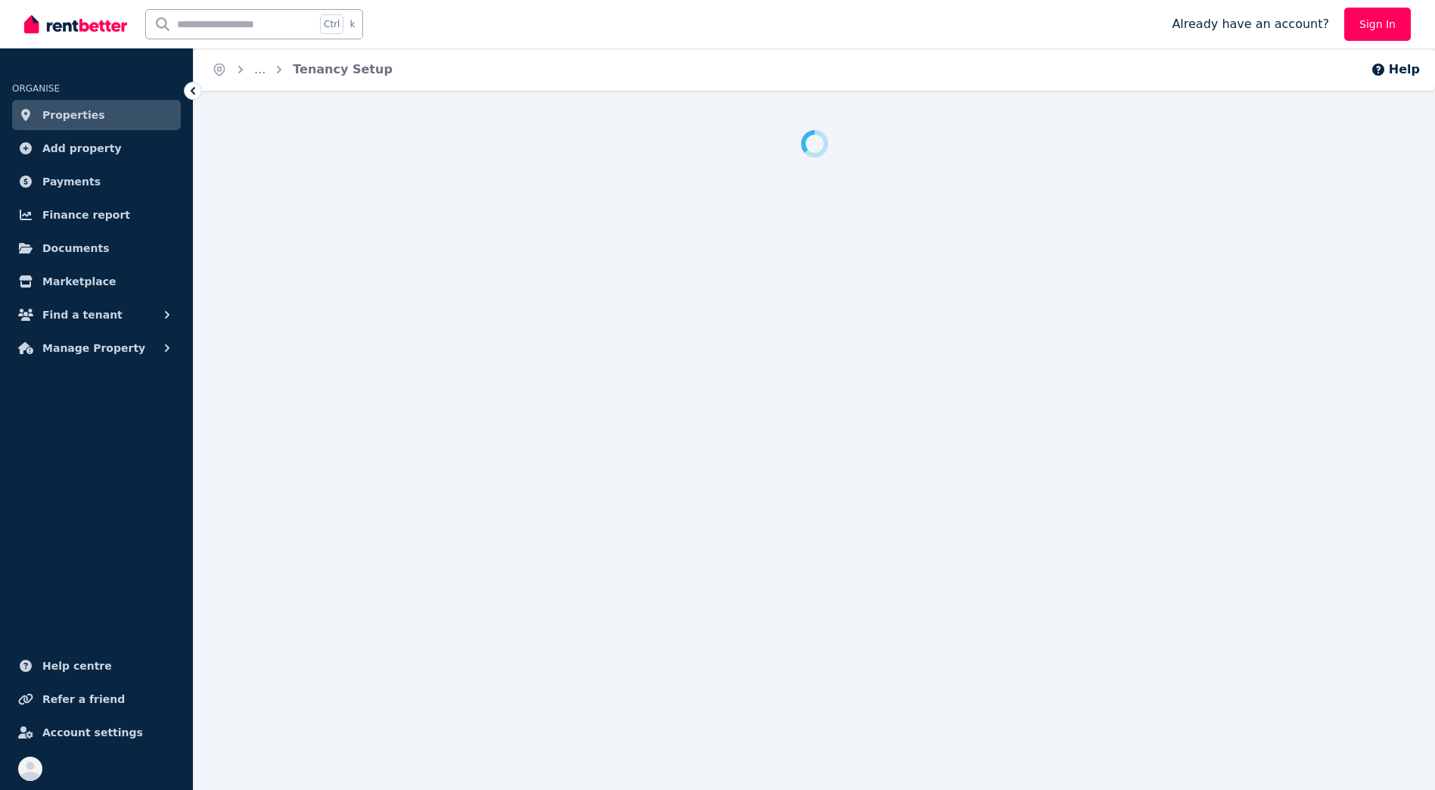
scroll to position [15, 0]
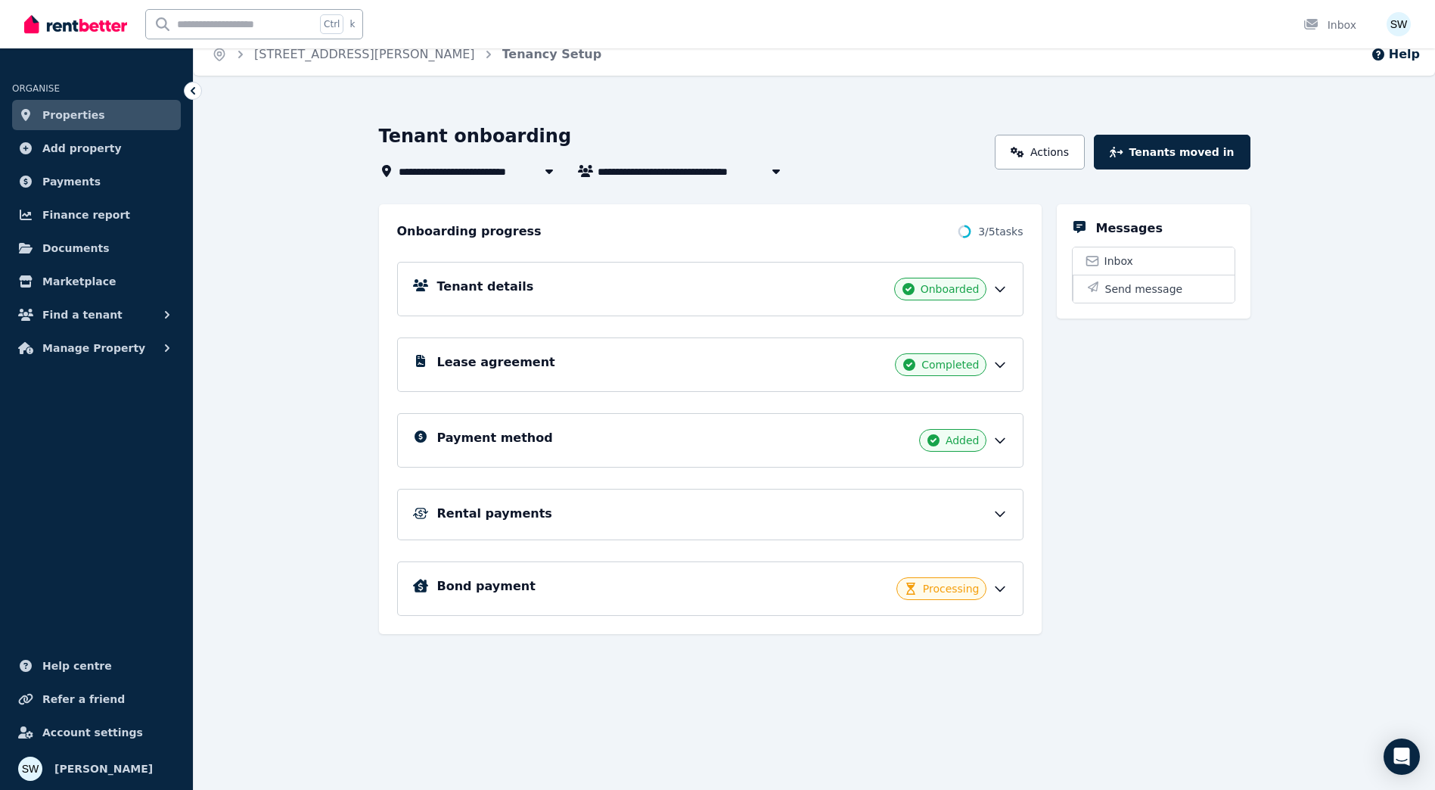
click at [1190, 641] on div "**********" at bounding box center [814, 392] width 871 height 537
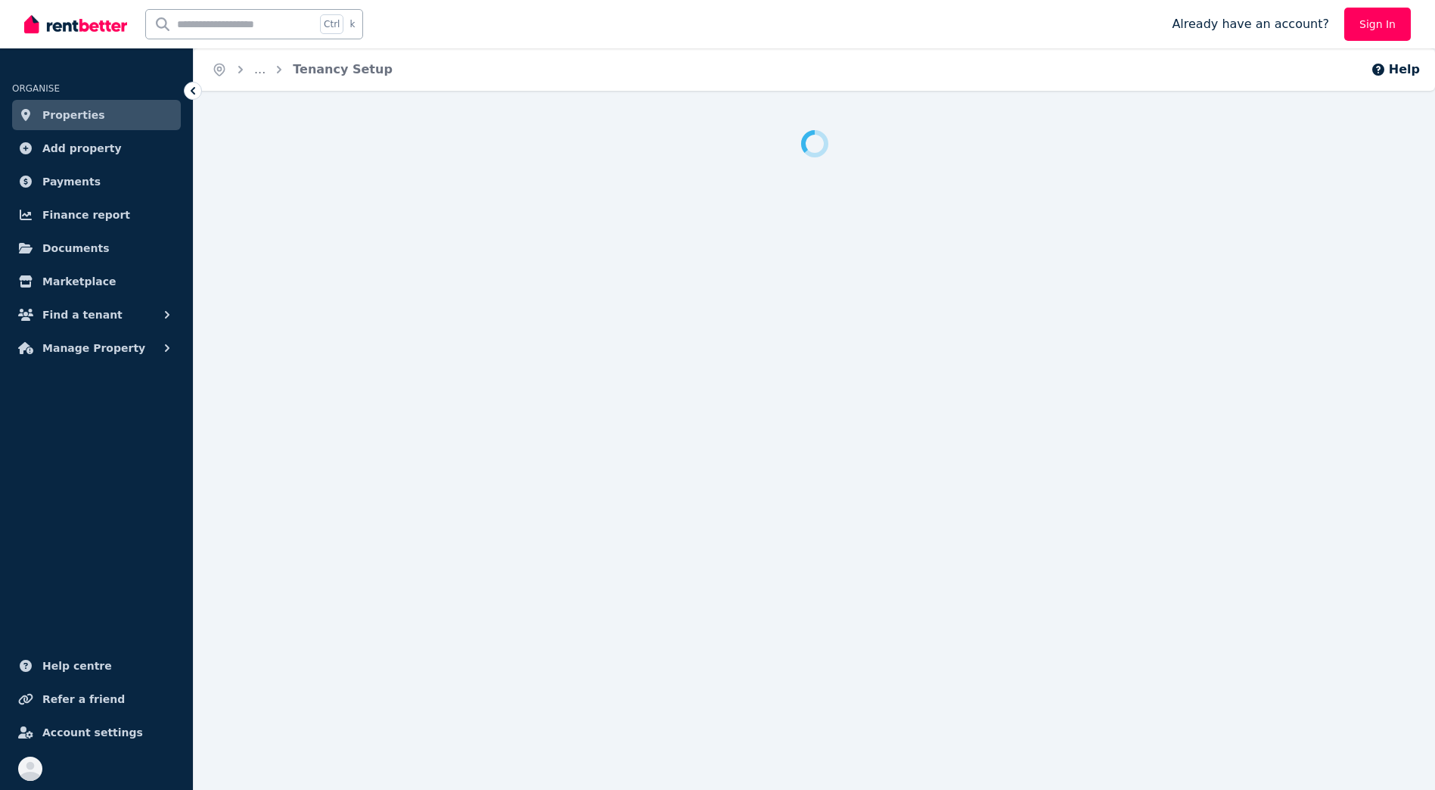
scroll to position [15, 0]
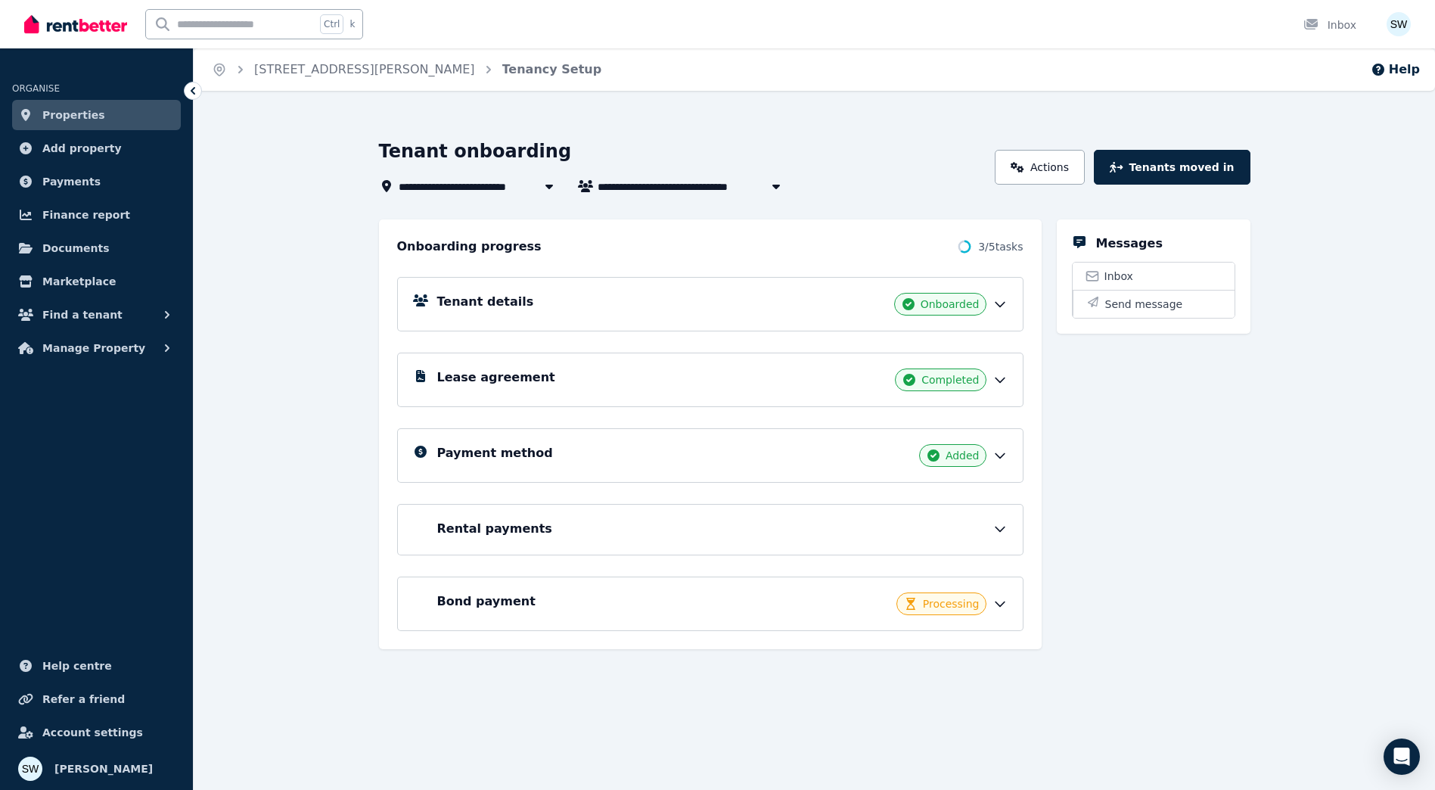
scroll to position [15, 0]
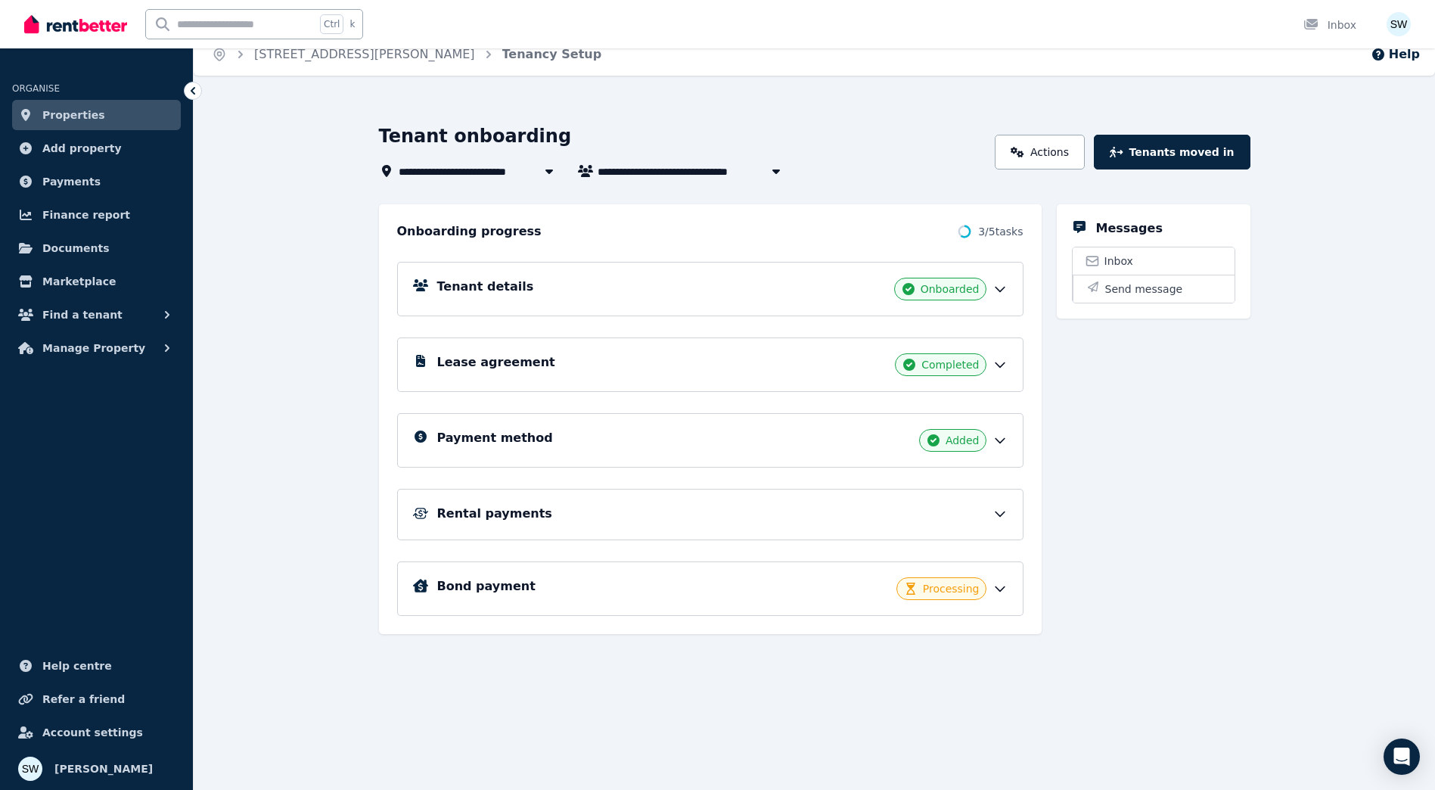
click at [724, 590] on div "Bond payment Processing" at bounding box center [722, 588] width 570 height 23
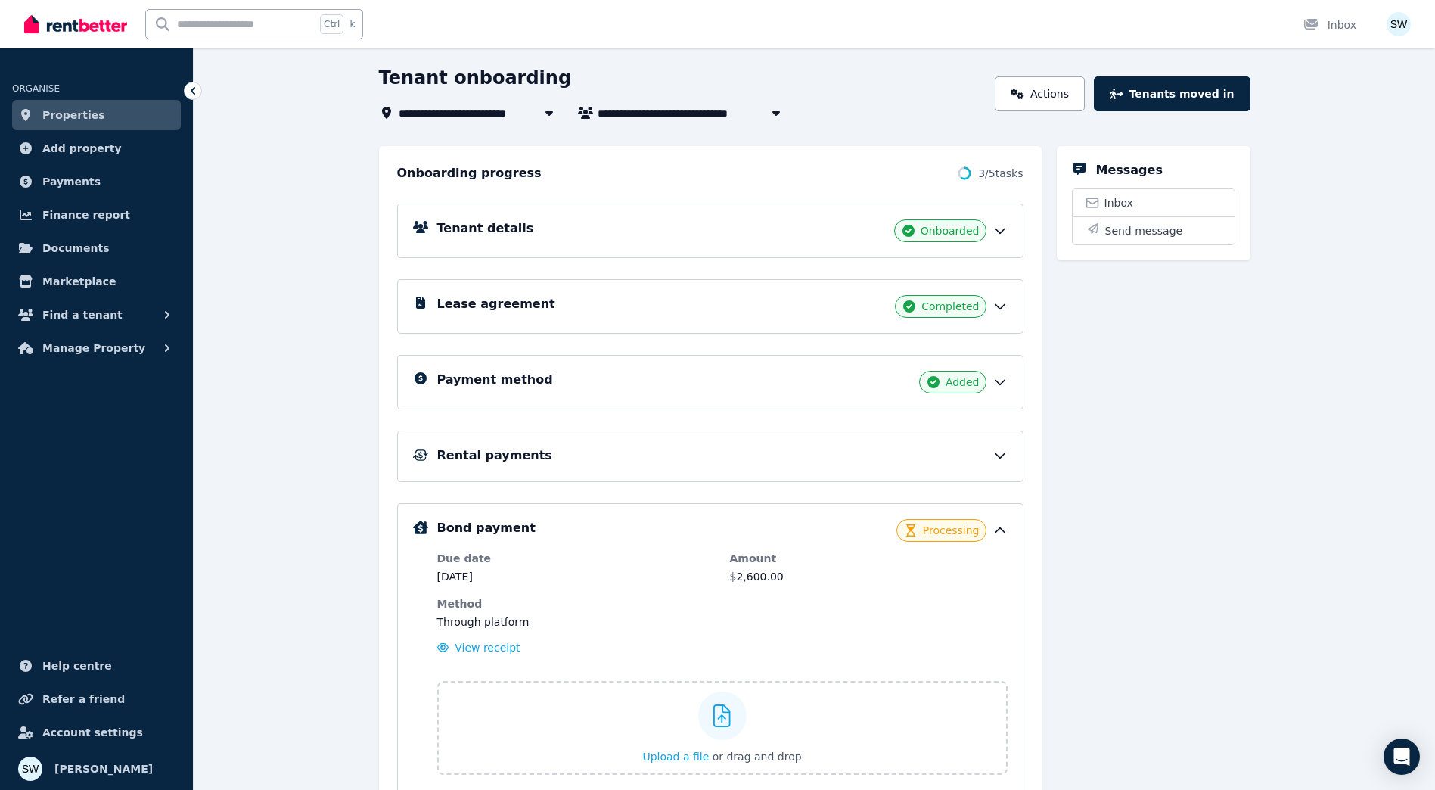
scroll to position [159, 0]
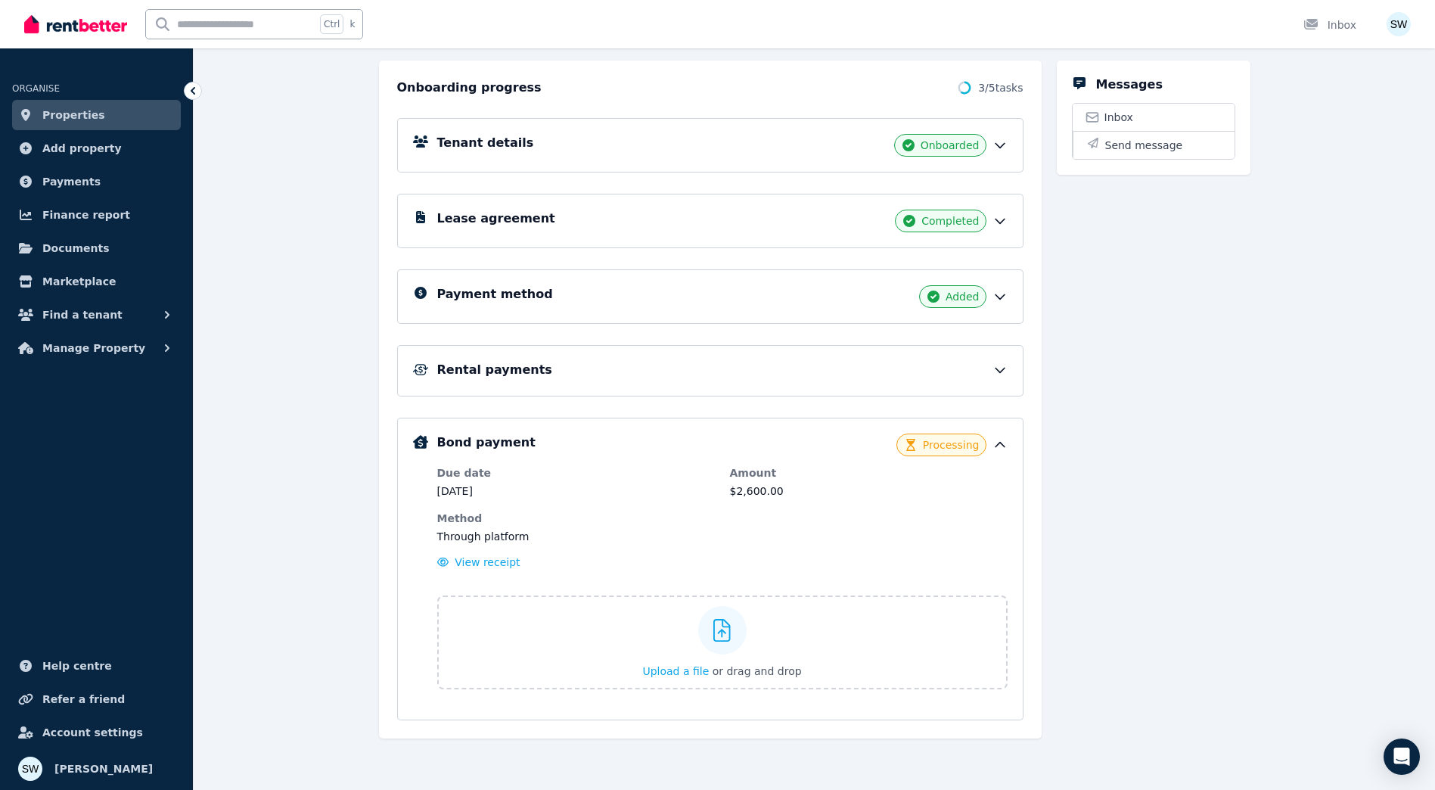
click at [828, 349] on div "Rental payments" at bounding box center [710, 370] width 626 height 51
click at [849, 373] on div "Rental payments" at bounding box center [722, 370] width 570 height 18
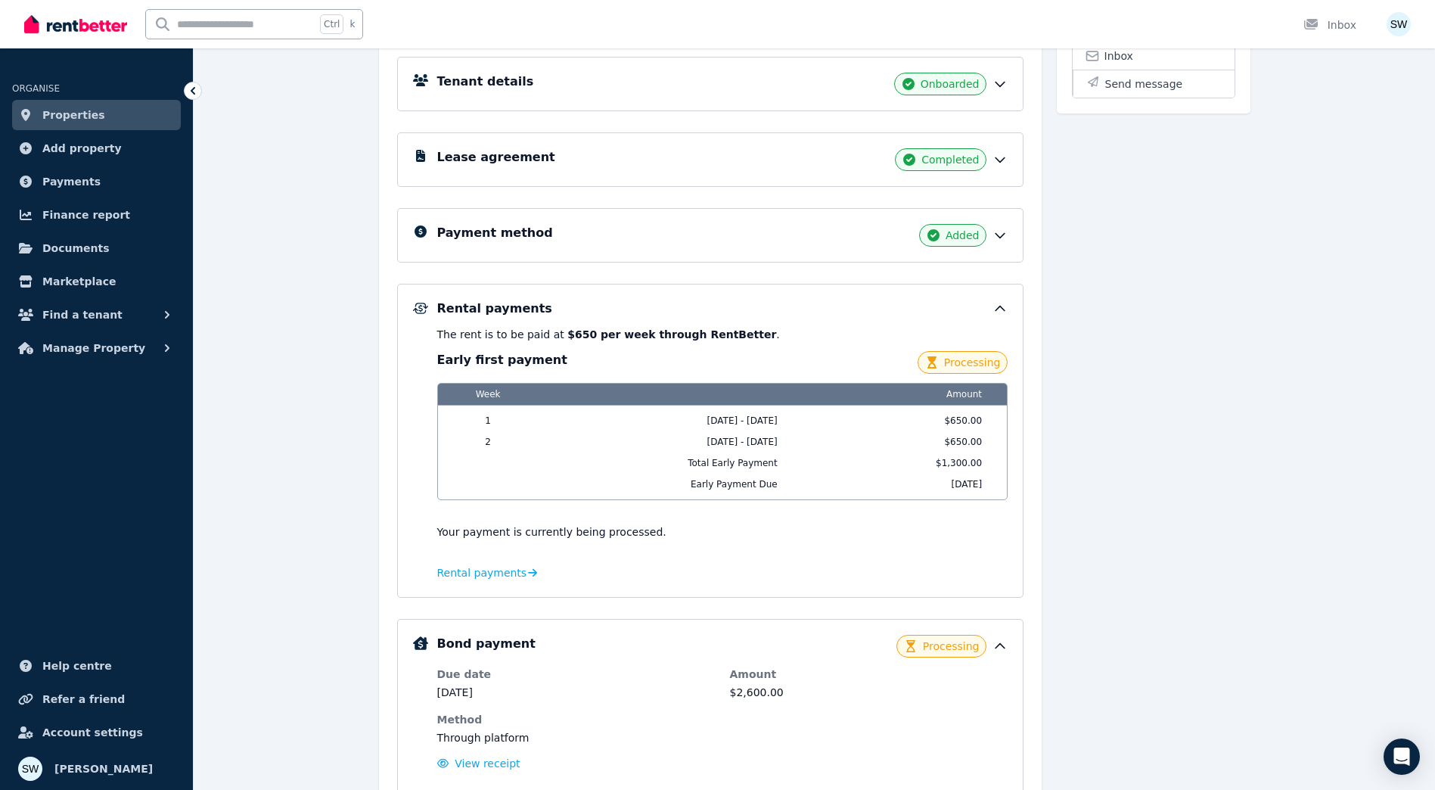
scroll to position [310, 0]
